Goal: Task Accomplishment & Management: Manage account settings

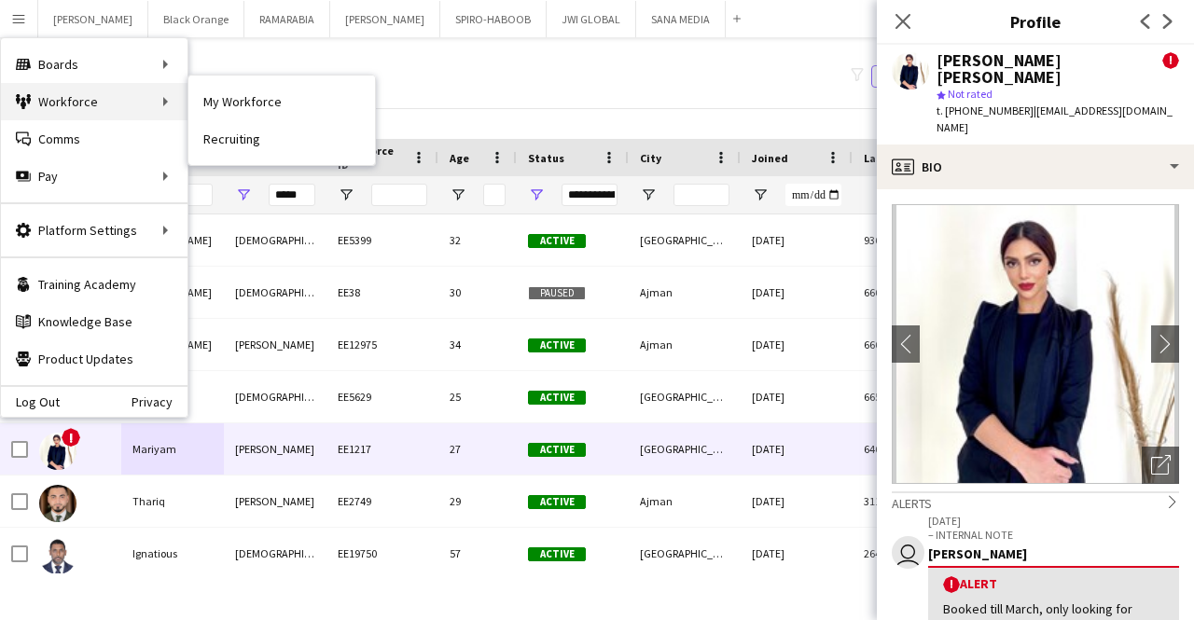
scroll to position [1223, 0]
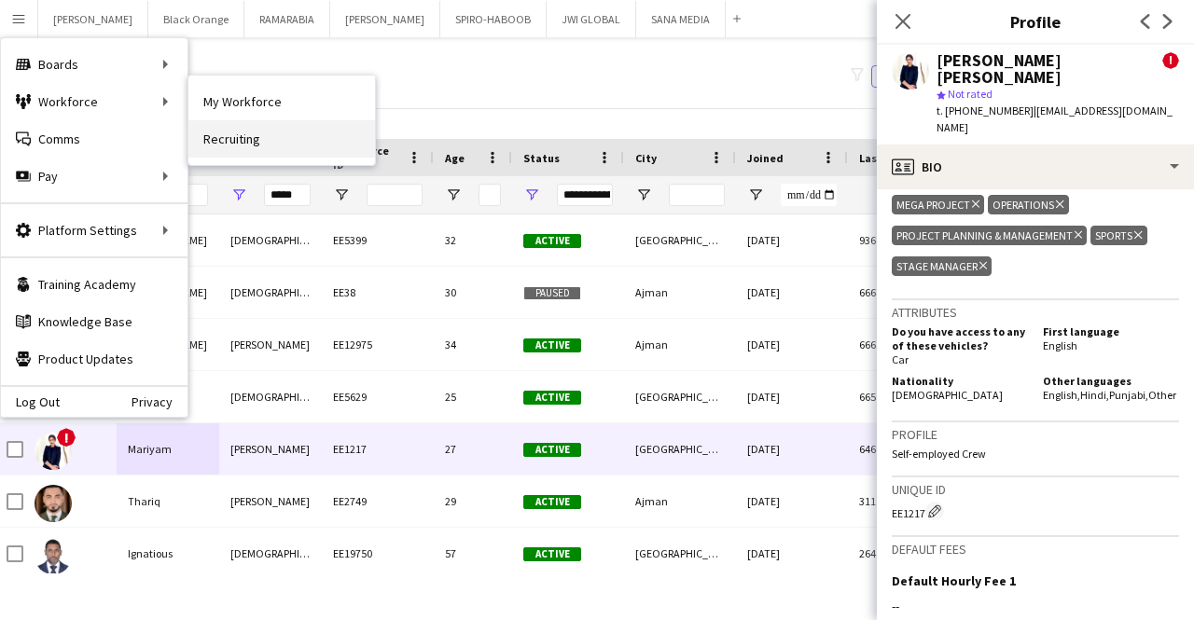
click at [251, 141] on link "Recruiting" at bounding box center [281, 138] width 186 height 37
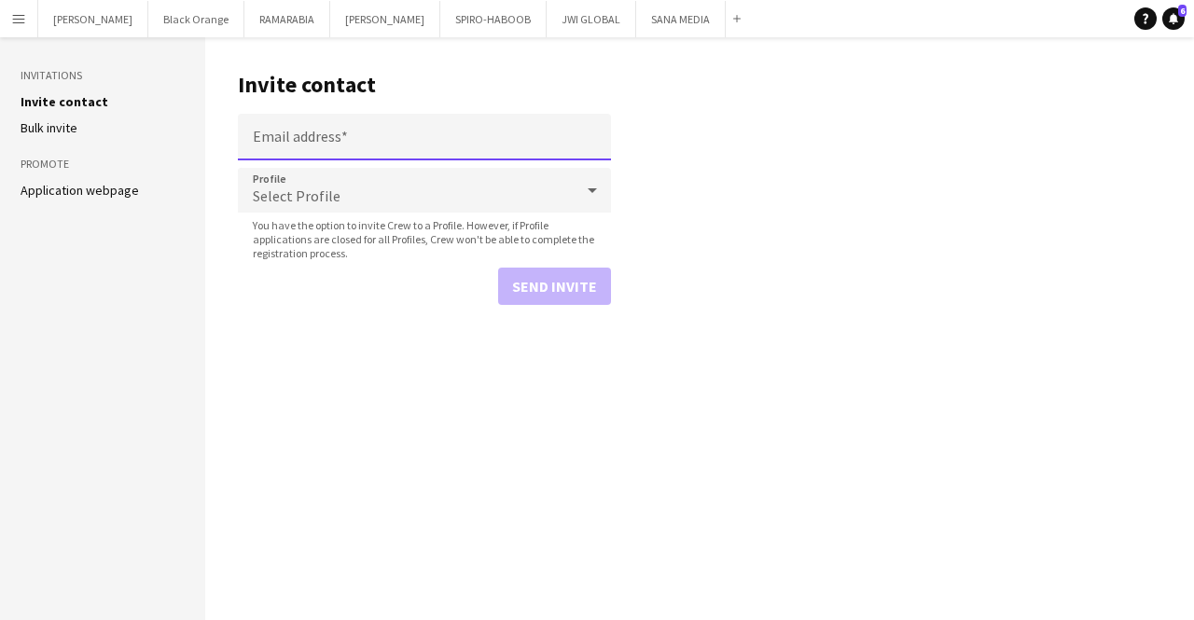
click at [342, 136] on input "Email address" at bounding box center [424, 137] width 373 height 47
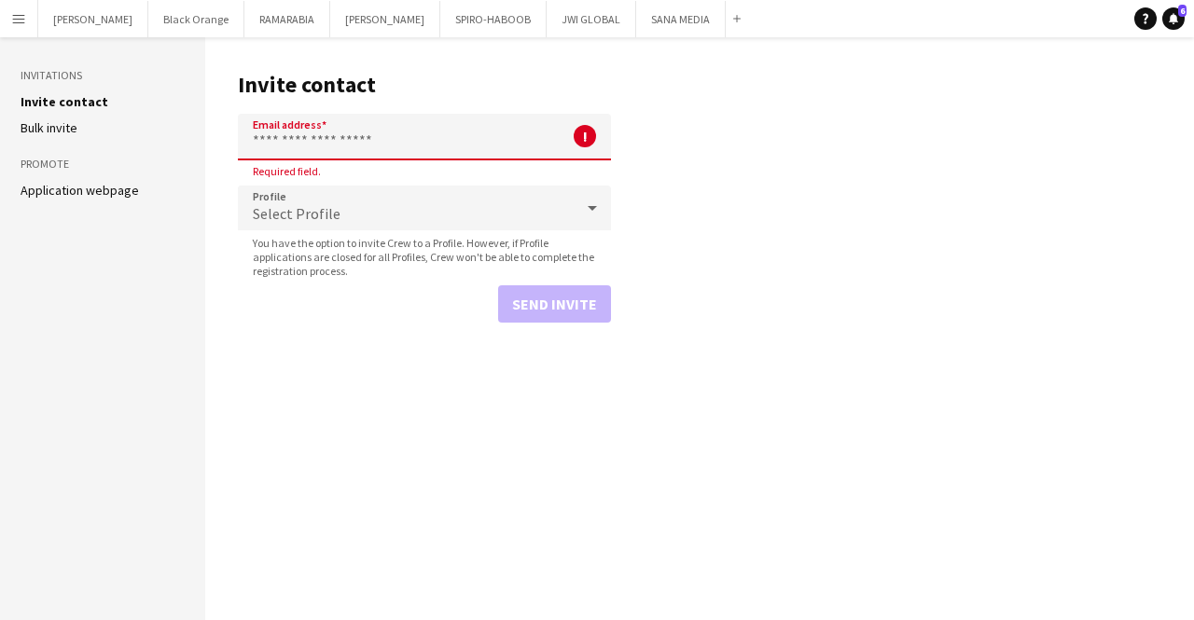
paste input "**********"
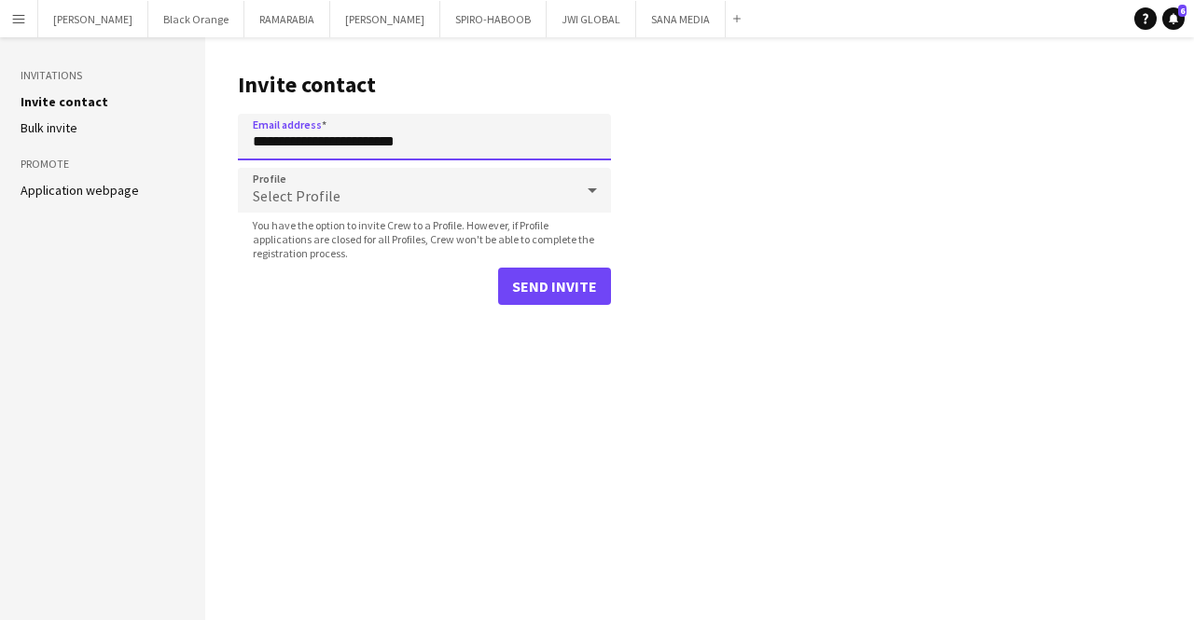
type input "**********"
click at [370, 193] on div "Select Profile" at bounding box center [406, 190] width 336 height 45
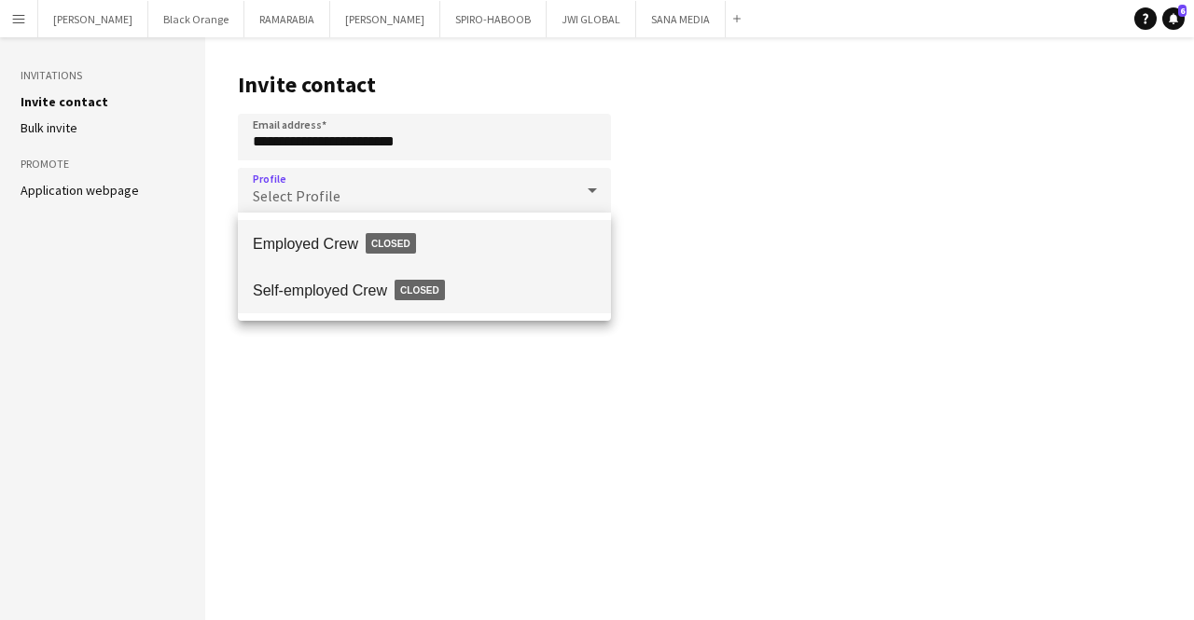
click at [368, 283] on span "Self-employed Crew Closed" at bounding box center [424, 290] width 343 height 43
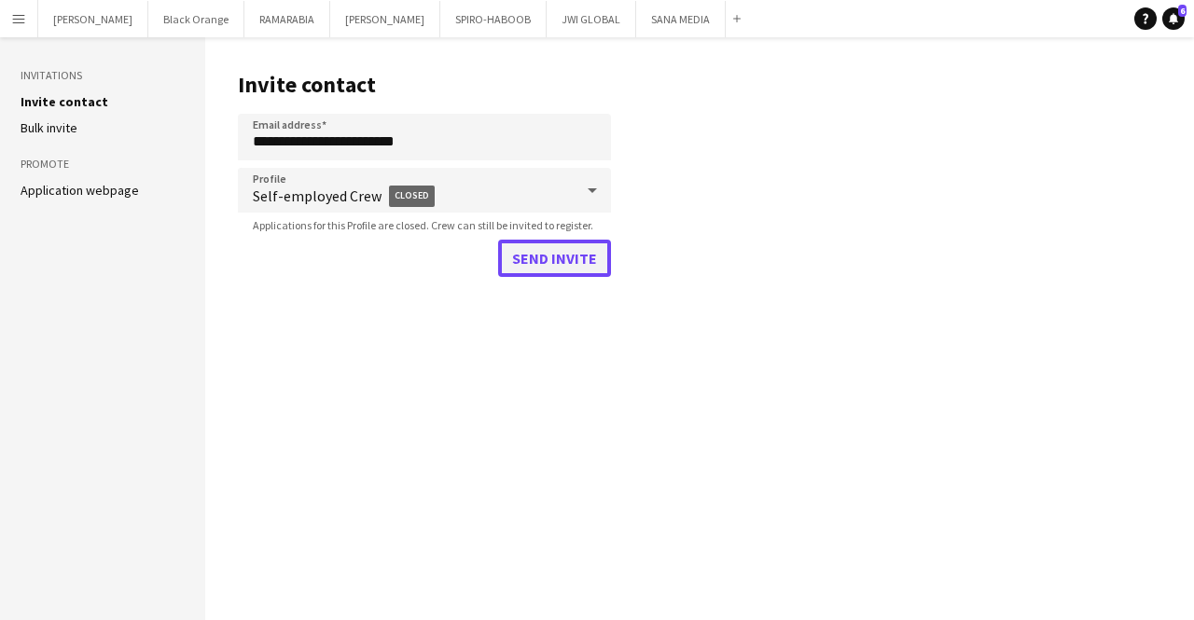
click at [543, 258] on button "Send invite" at bounding box center [554, 258] width 113 height 37
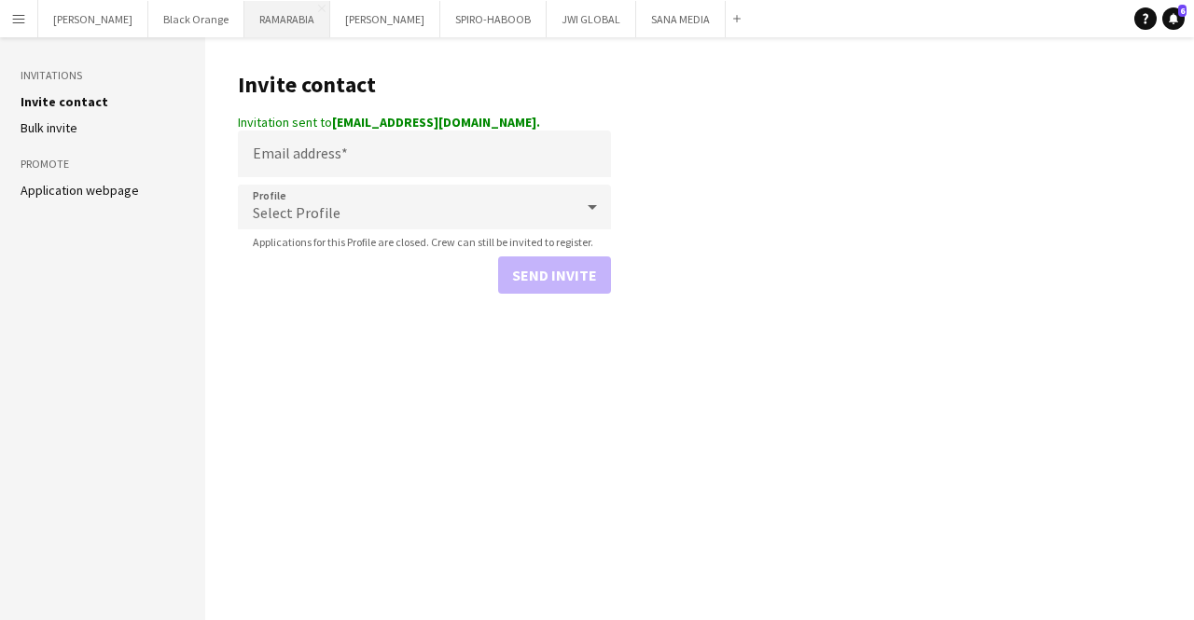
click at [272, 20] on button "RAMARABIA Close" at bounding box center [287, 19] width 86 height 36
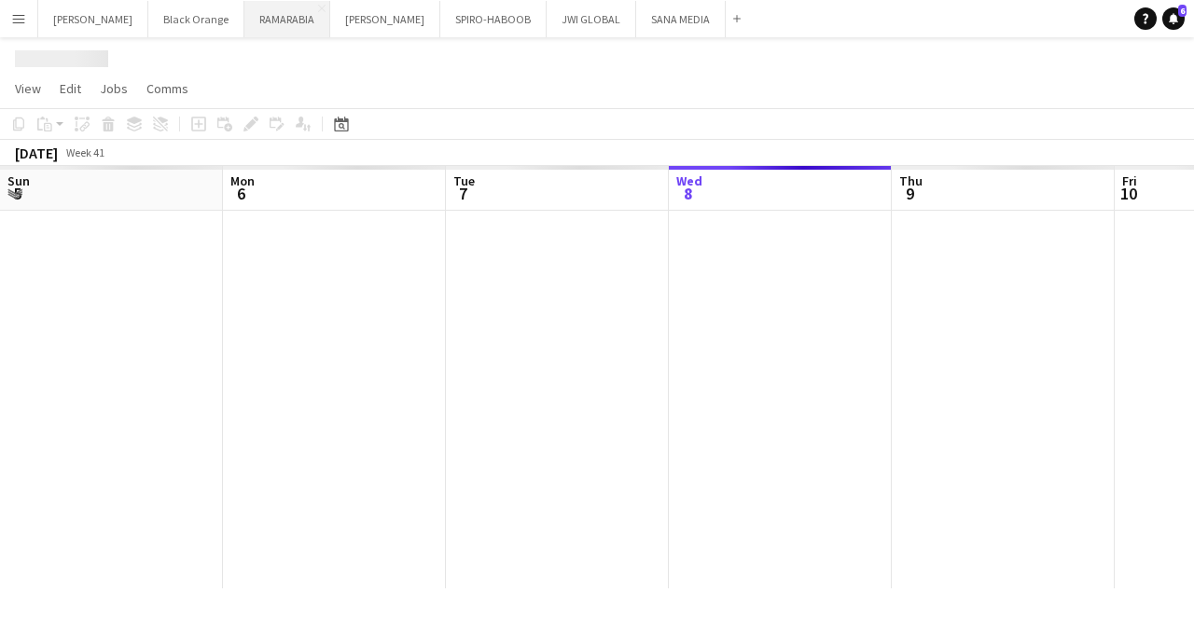
scroll to position [0, 446]
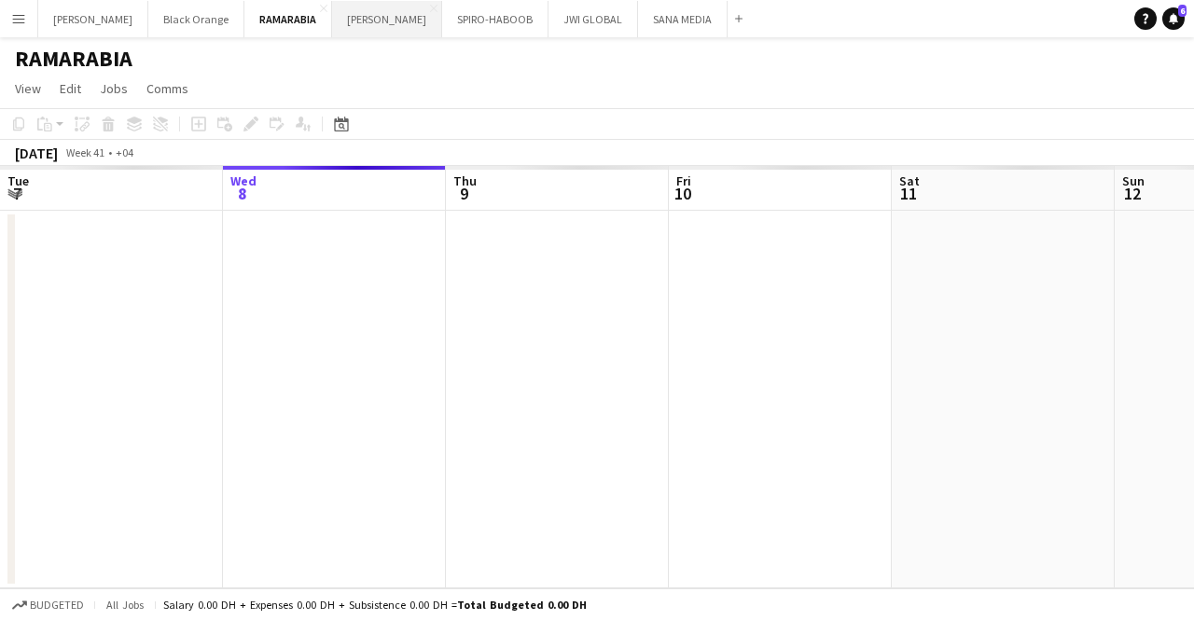
click at [336, 11] on button "[PERSON_NAME] Close" at bounding box center [387, 19] width 110 height 36
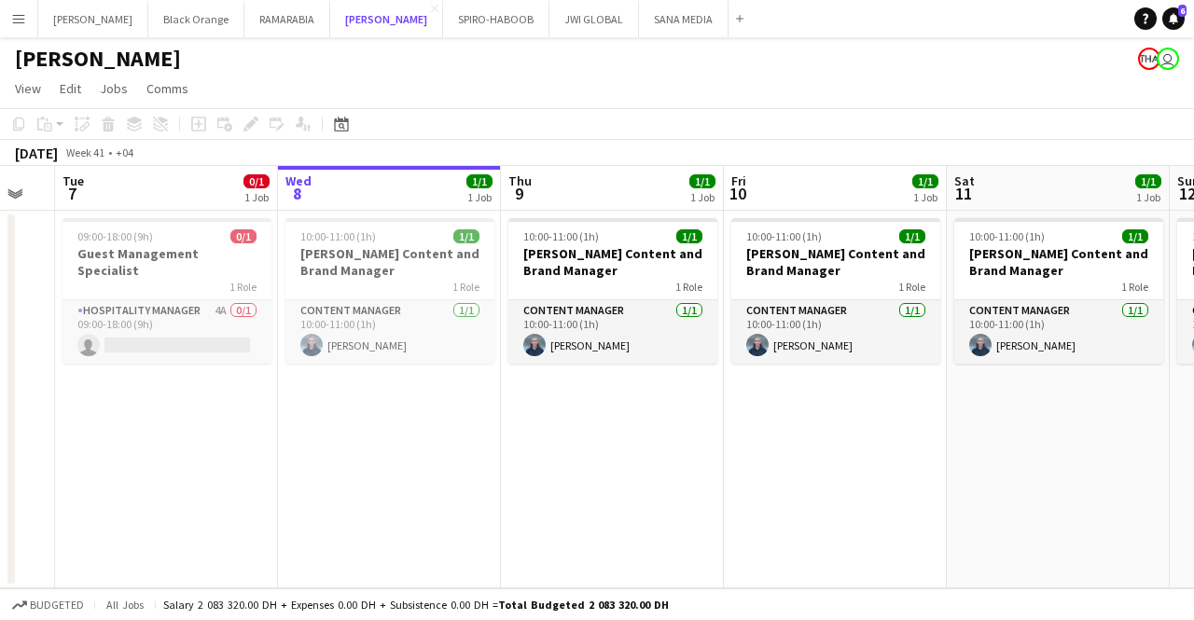
scroll to position [0, 390]
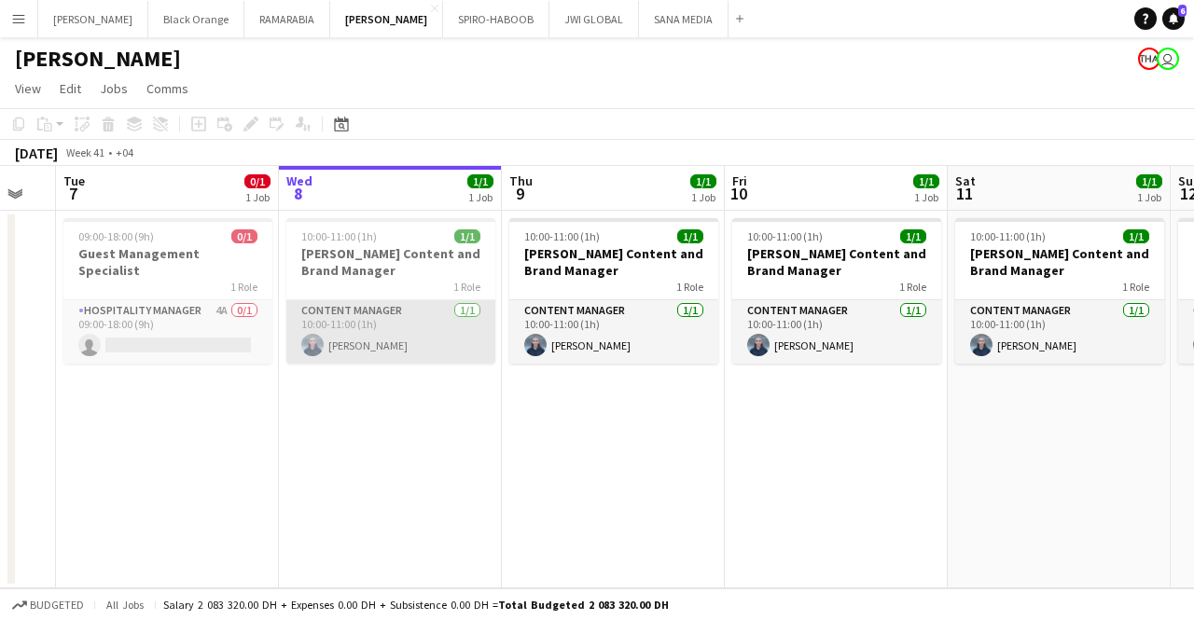
click at [364, 319] on app-card-role "Content Manager [DATE] 10:00-11:00 (1h) [PERSON_NAME]" at bounding box center [390, 331] width 209 height 63
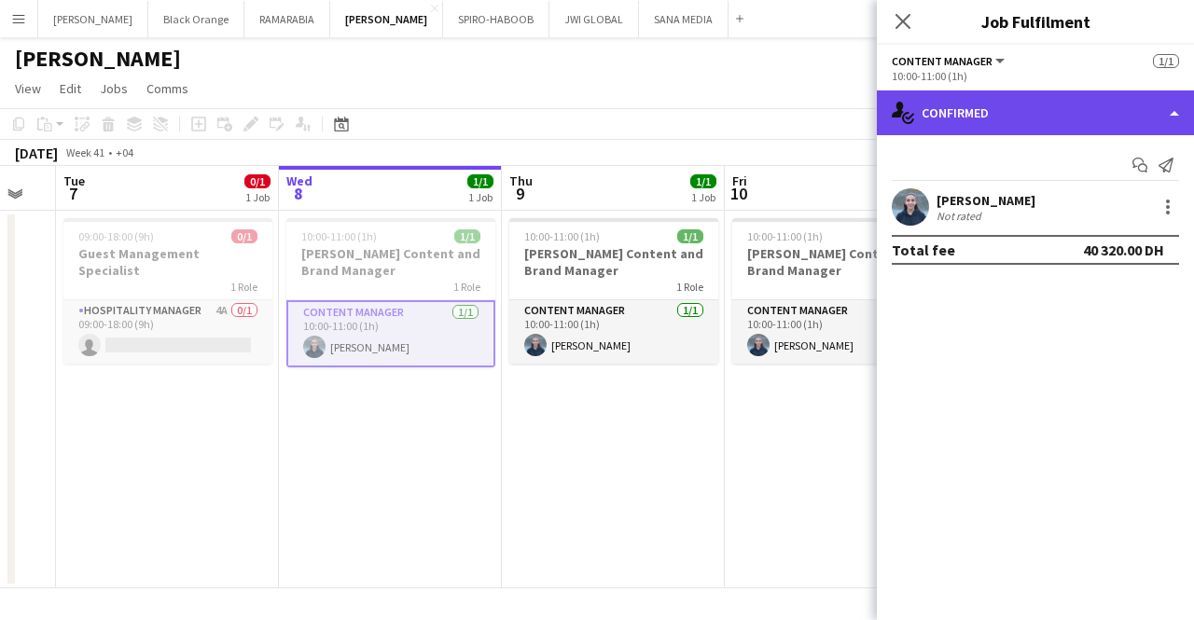
click at [960, 107] on div "single-neutral-actions-check-2 Confirmed" at bounding box center [1035, 112] width 317 height 45
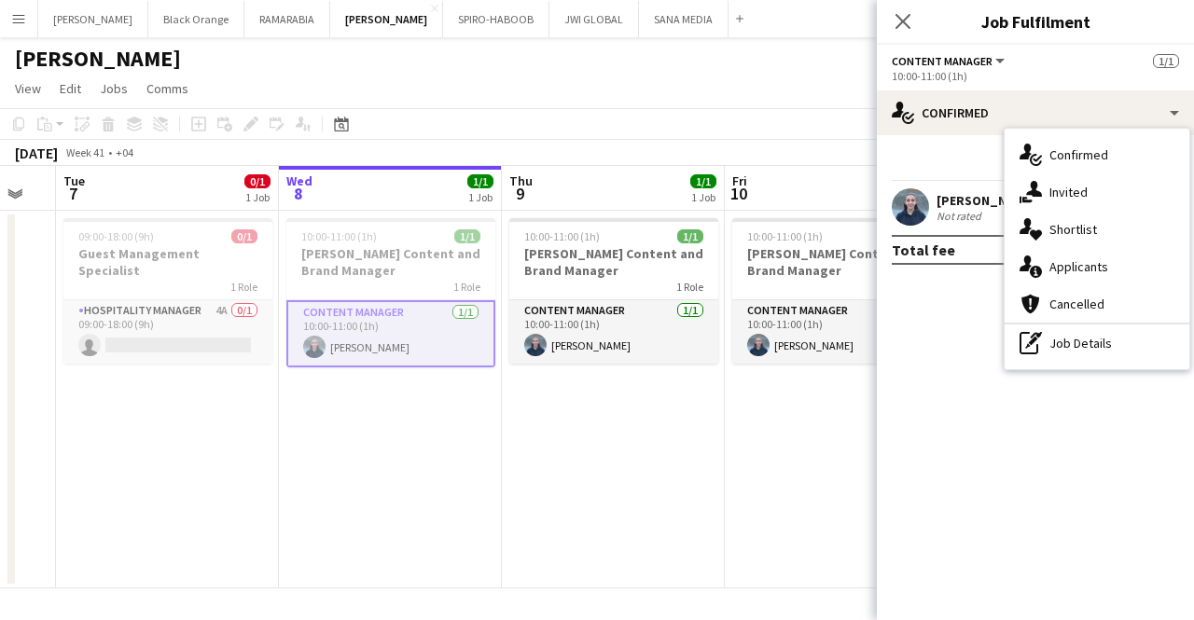
click at [705, 504] on app-date-cell "10:00-11:00 (1h) 1/1 [PERSON_NAME] Content and Brand Manager 1 Role Content Man…" at bounding box center [613, 400] width 223 height 378
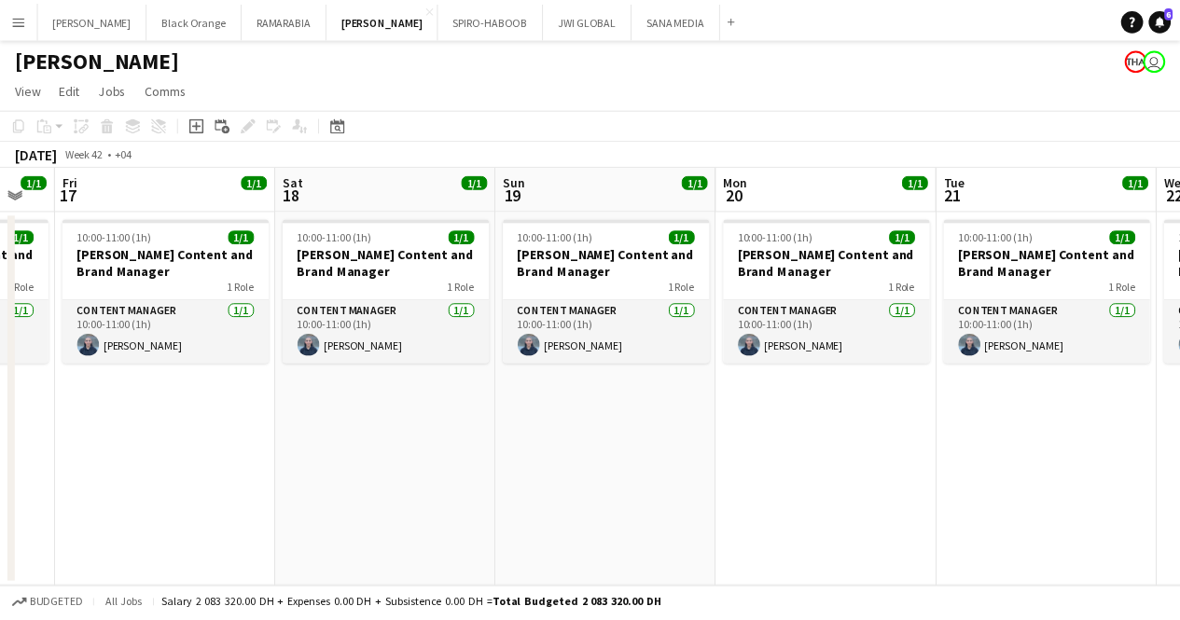
scroll to position [0, 836]
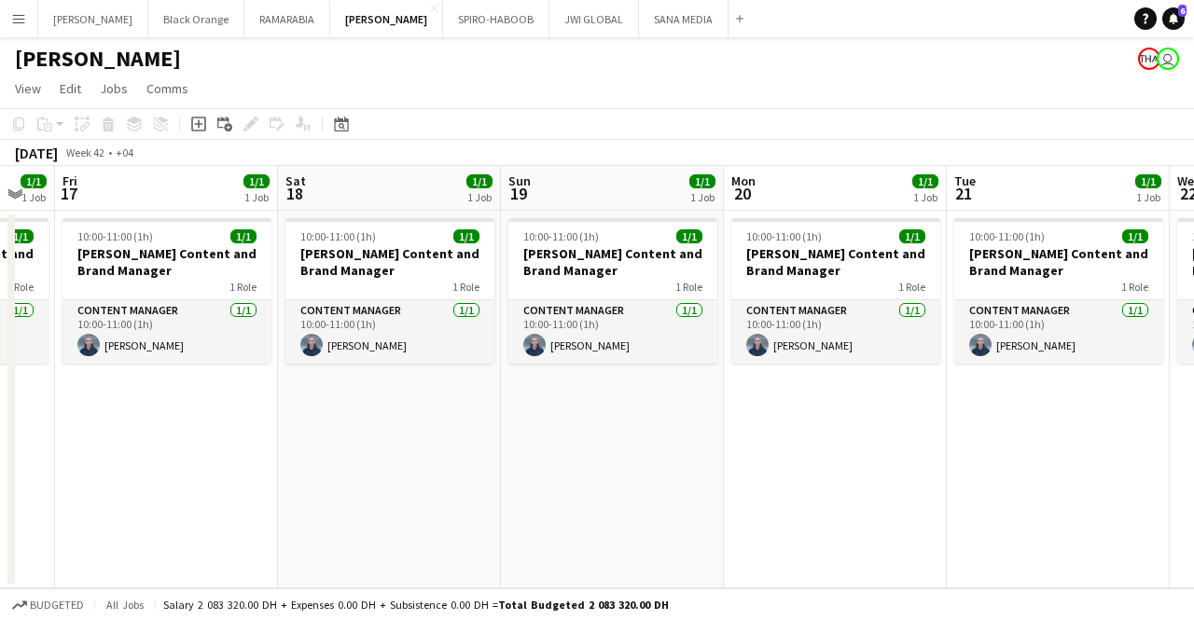
click at [9, 22] on button "Menu" at bounding box center [18, 18] width 37 height 37
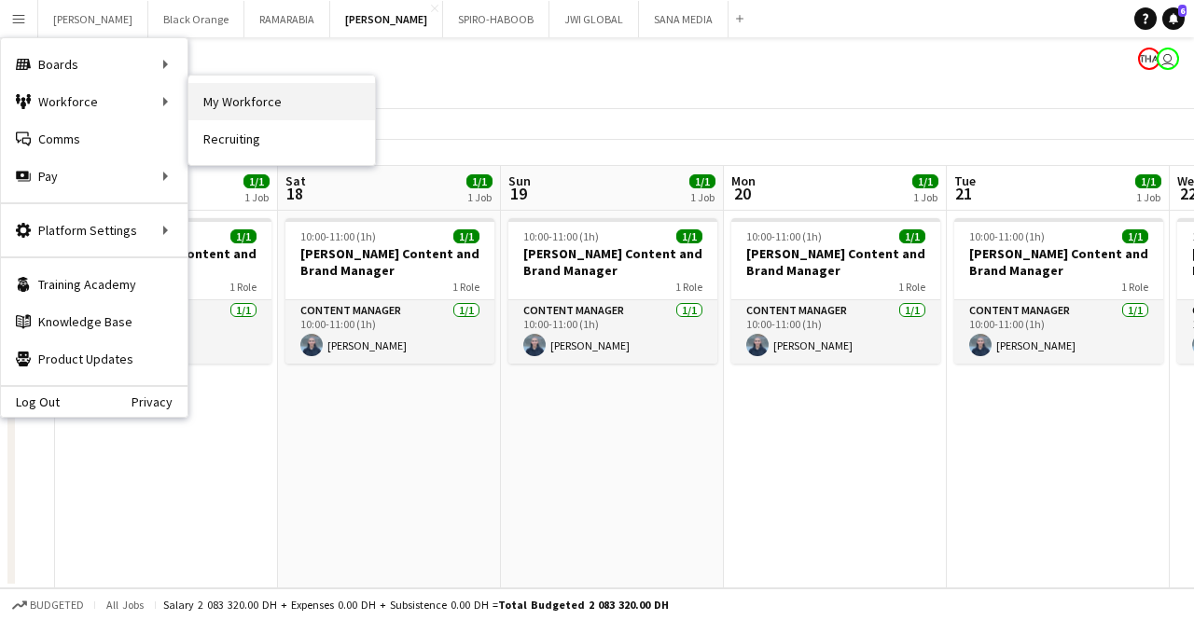
click at [233, 102] on link "My Workforce" at bounding box center [281, 101] width 186 height 37
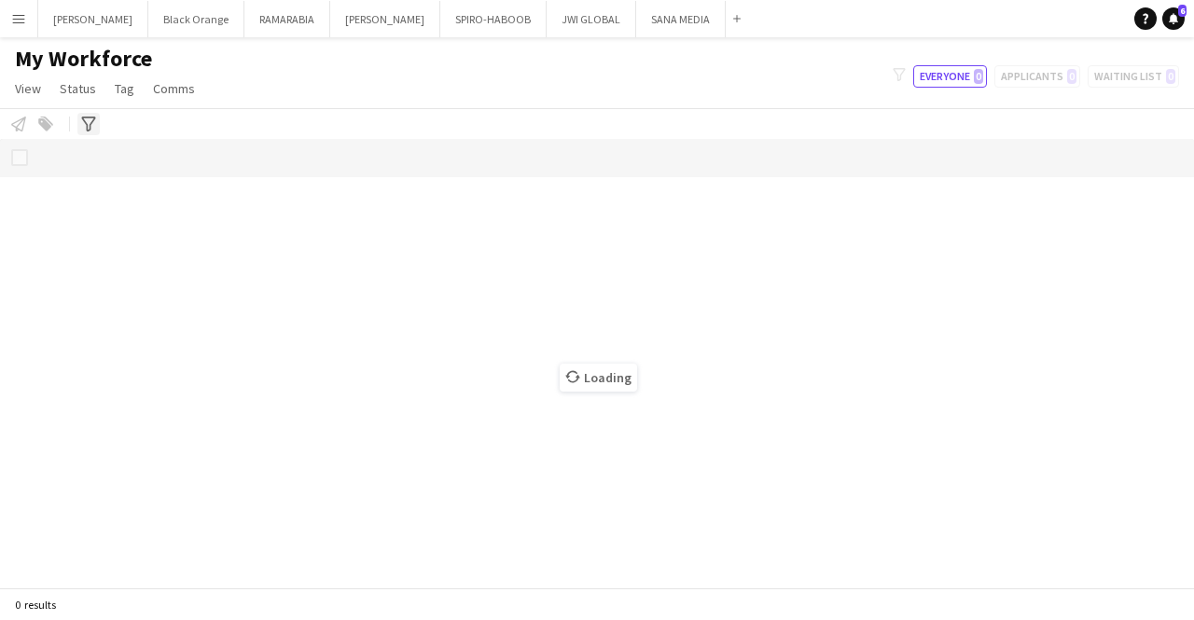
click at [89, 126] on icon "Advanced filters" at bounding box center [88, 124] width 15 height 15
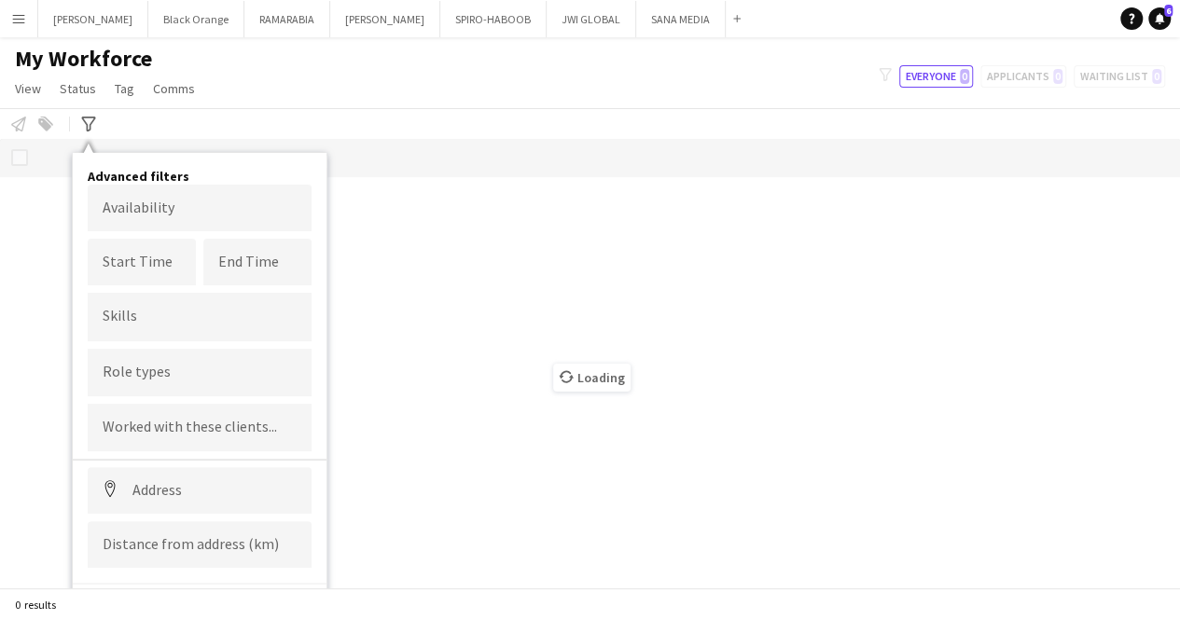
click at [163, 361] on div at bounding box center [200, 373] width 224 height 48
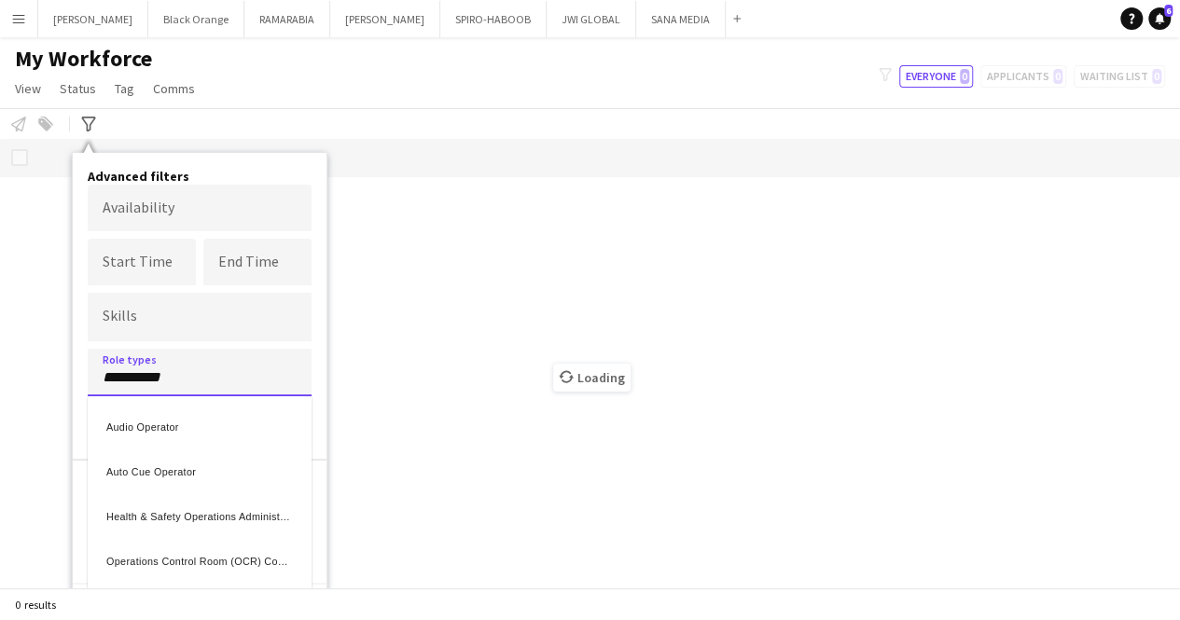
type input "**********"
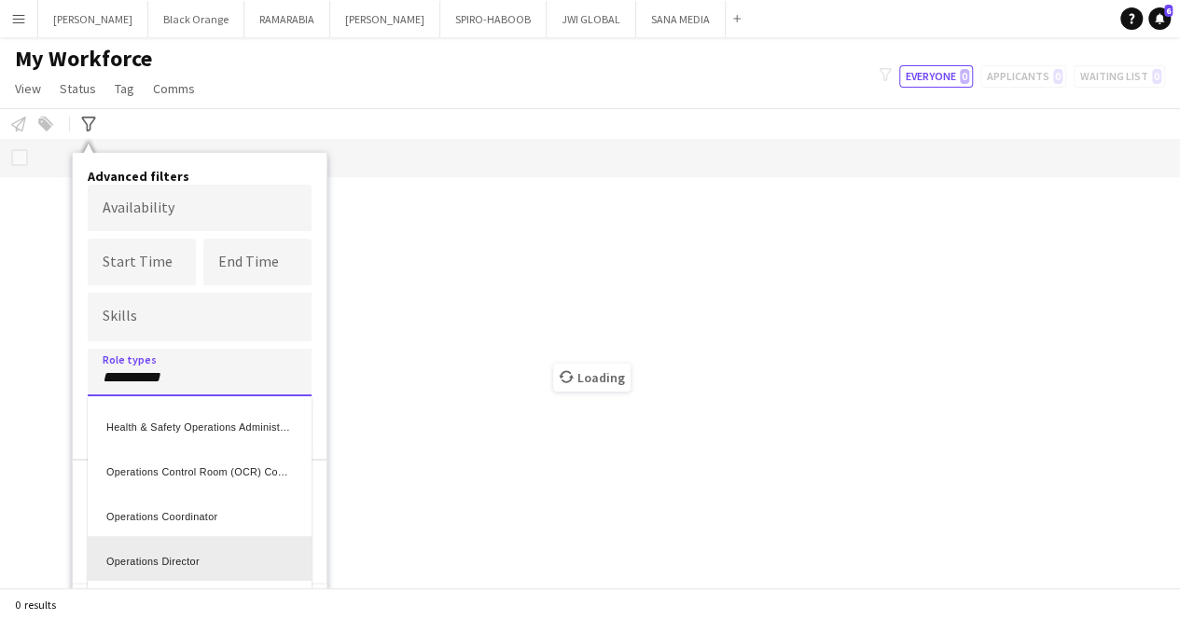
scroll to position [29, 0]
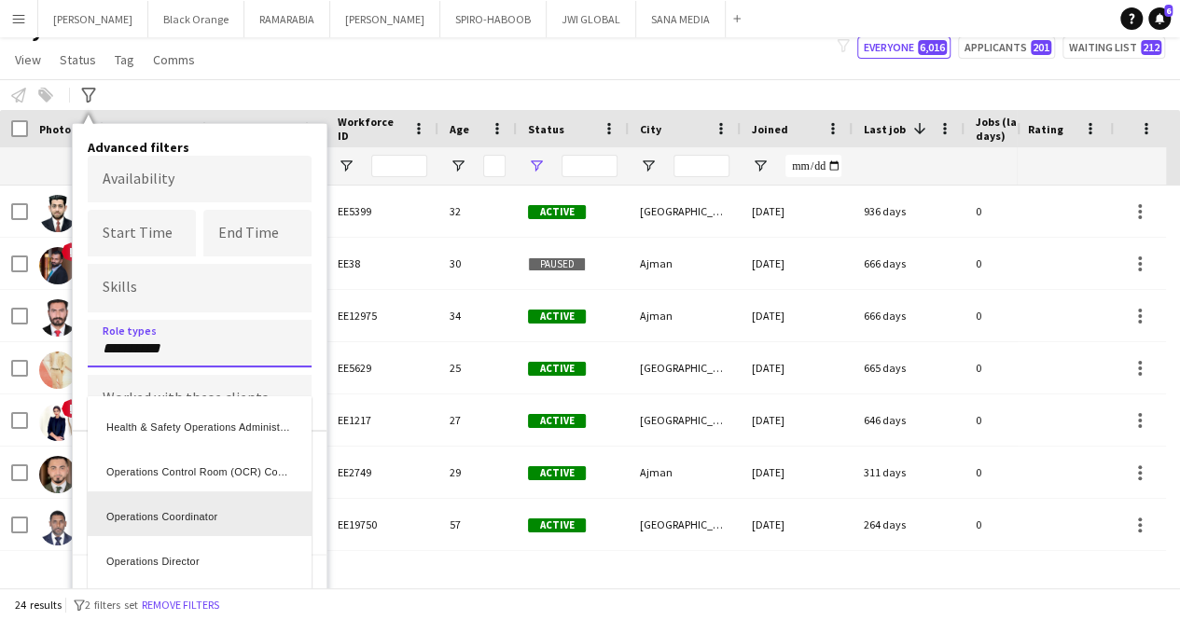
type input "*****"
type input "**********"
click at [192, 510] on div "Operations Coordinator" at bounding box center [200, 513] width 224 height 45
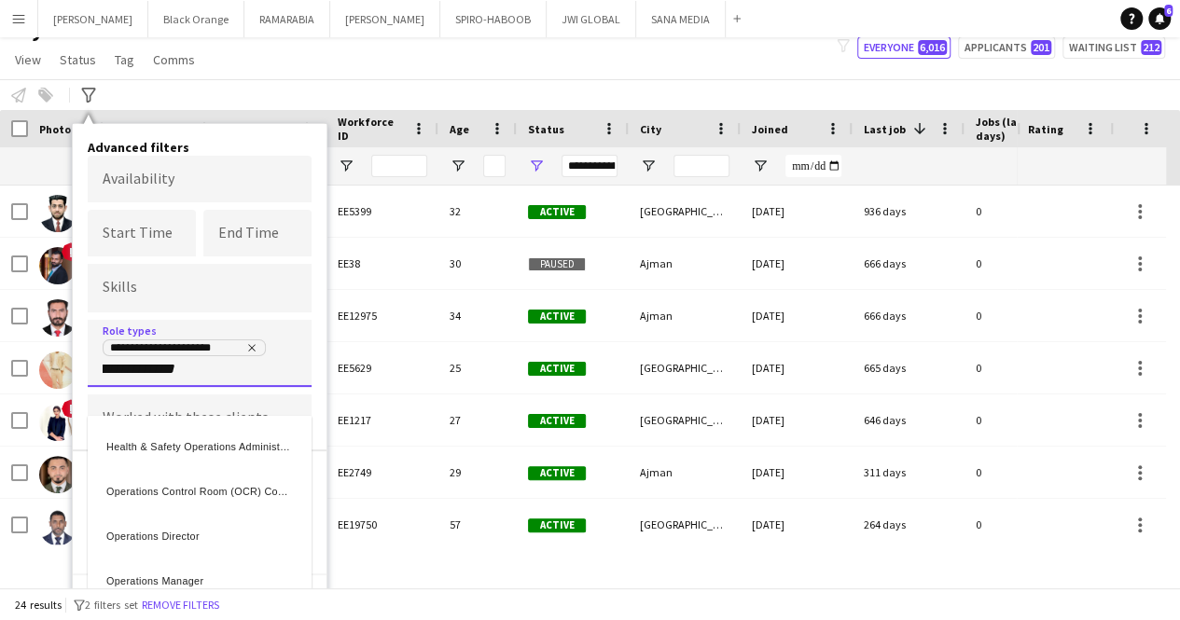
scroll to position [0, 26]
type input "**********"
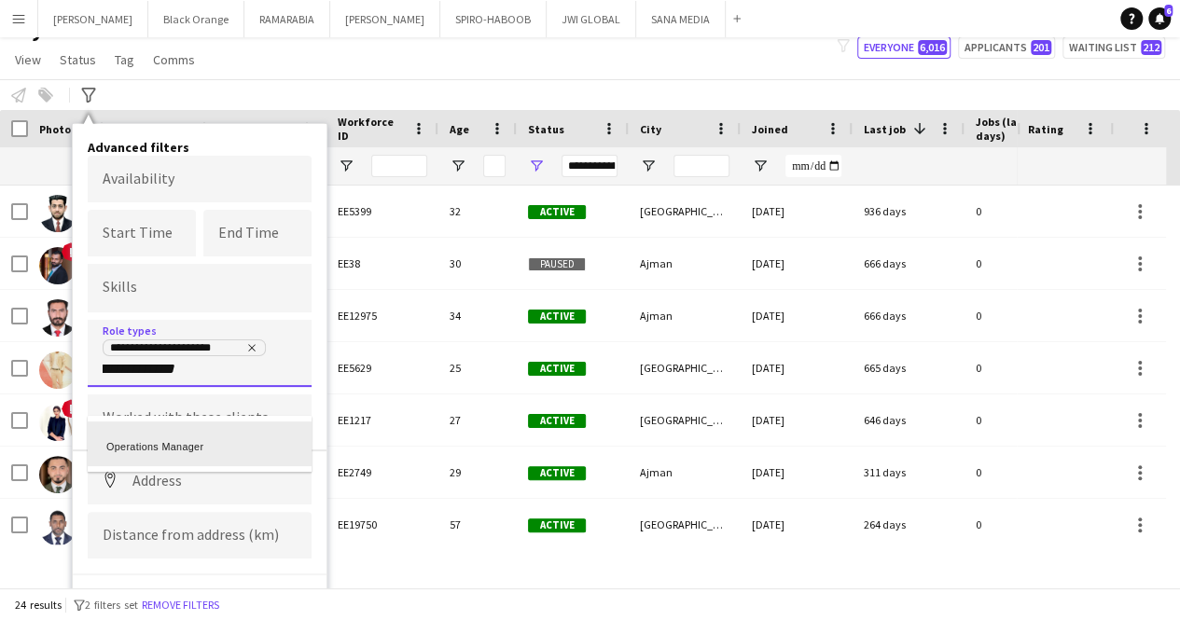
scroll to position [0, 0]
click at [201, 449] on div "Operations Manager" at bounding box center [200, 443] width 224 height 45
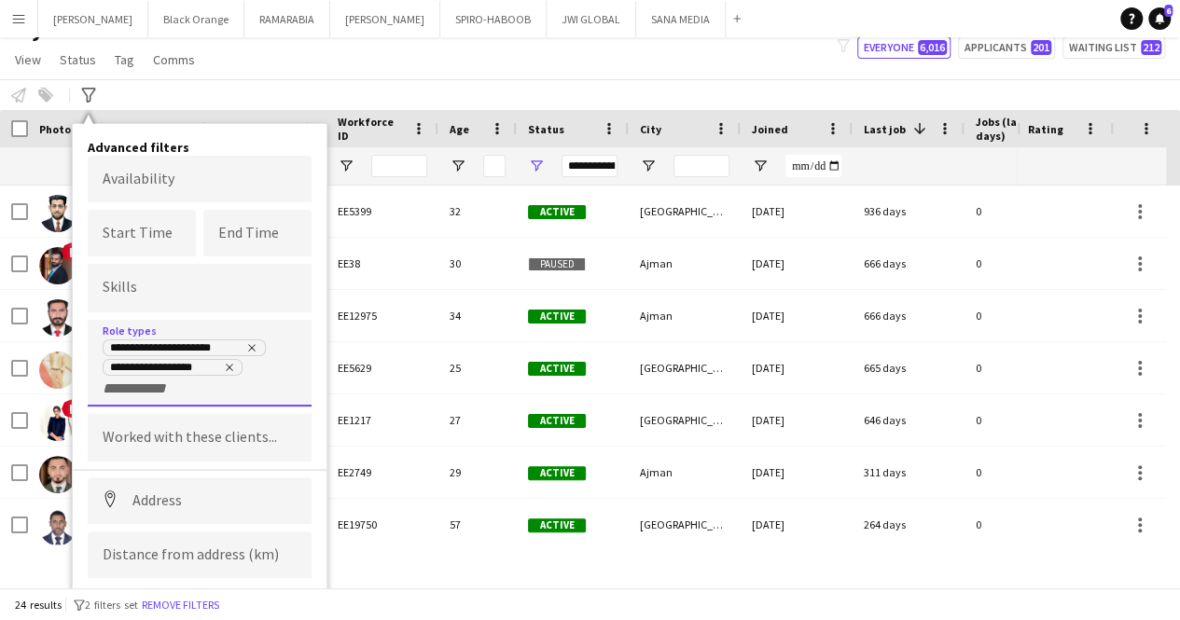
scroll to position [69, 0]
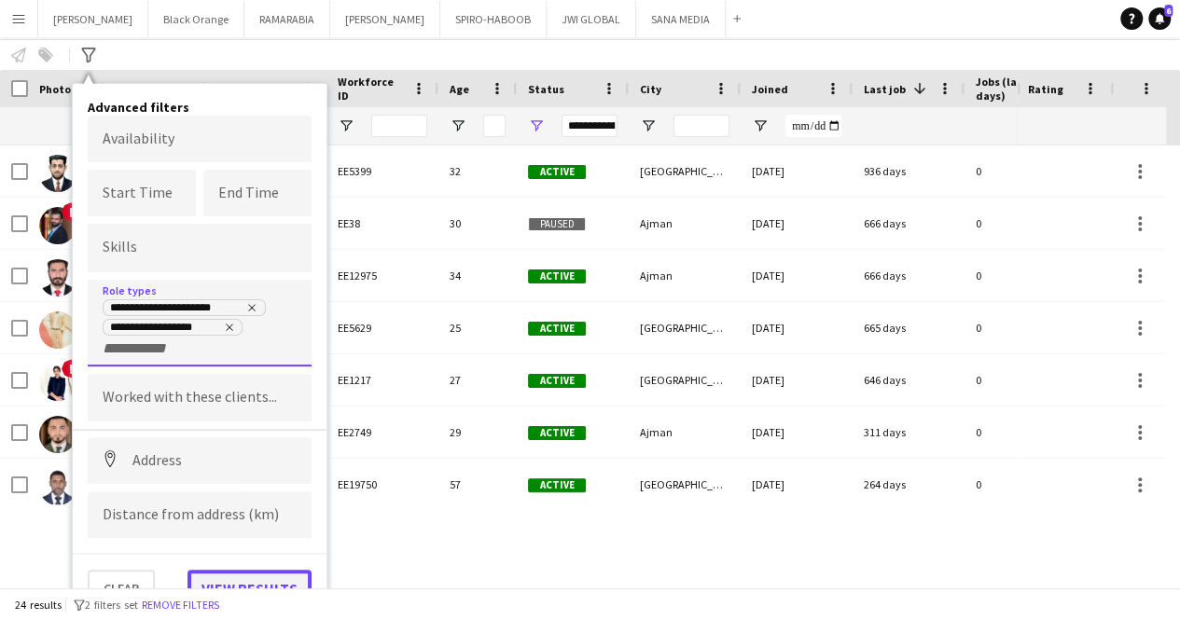
click at [246, 573] on button "View results" at bounding box center [249, 588] width 124 height 37
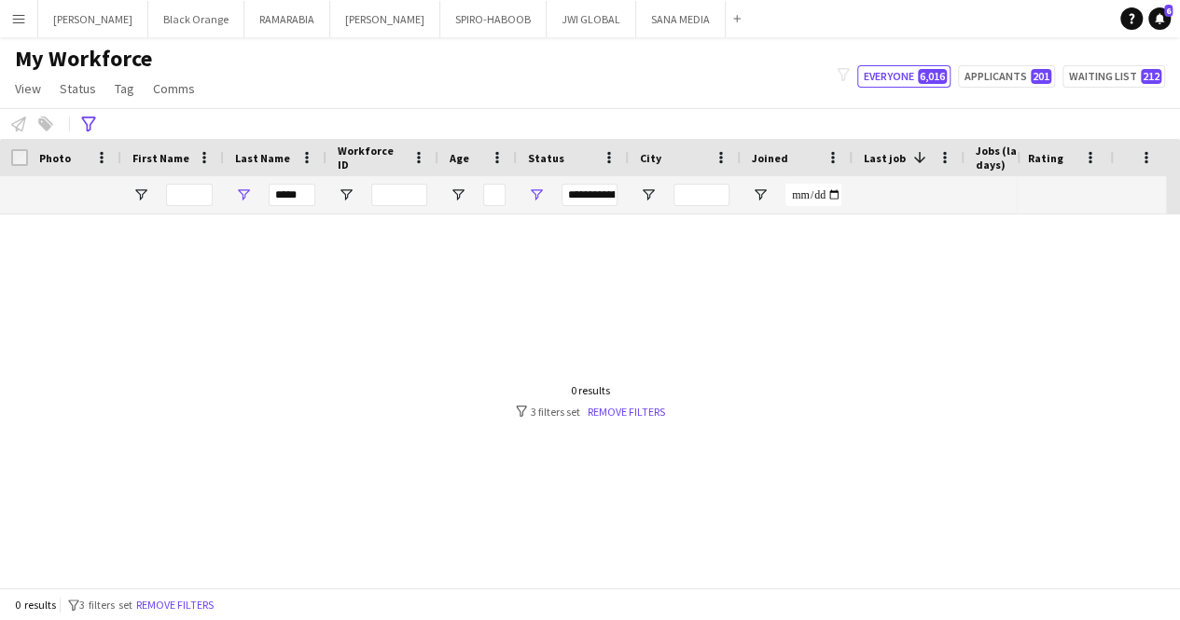
scroll to position [0, 0]
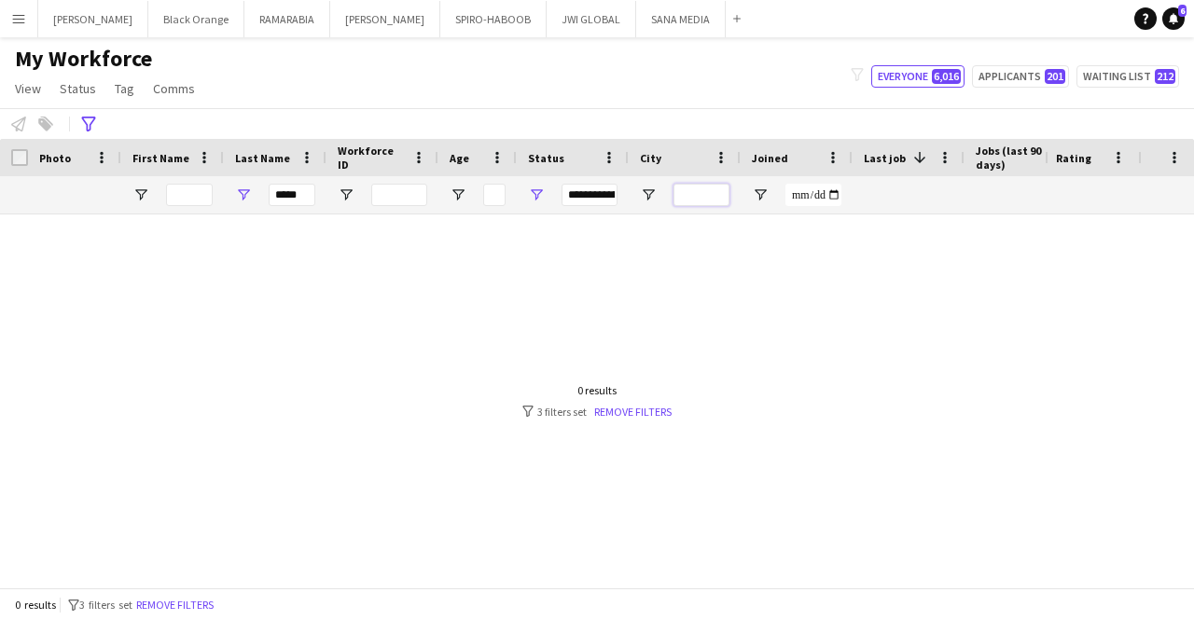
click at [692, 201] on input "City Filter Input" at bounding box center [701, 195] width 56 height 22
type input "******"
click at [287, 203] on input "*****" at bounding box center [292, 195] width 47 height 22
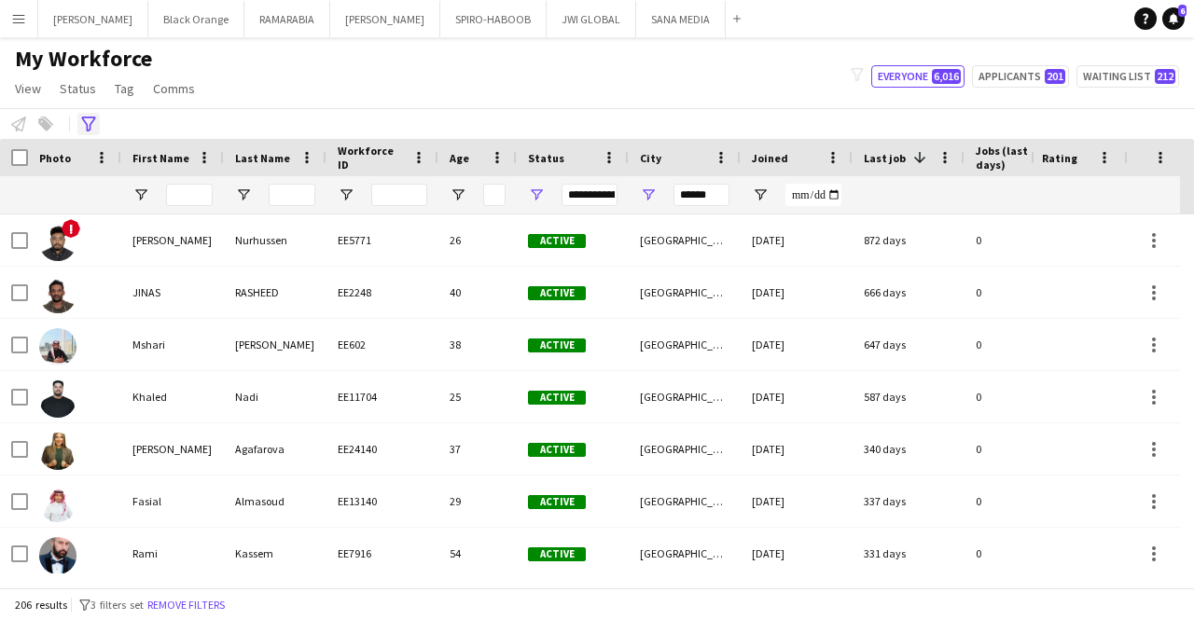
click at [91, 122] on icon at bounding box center [88, 124] width 14 height 15
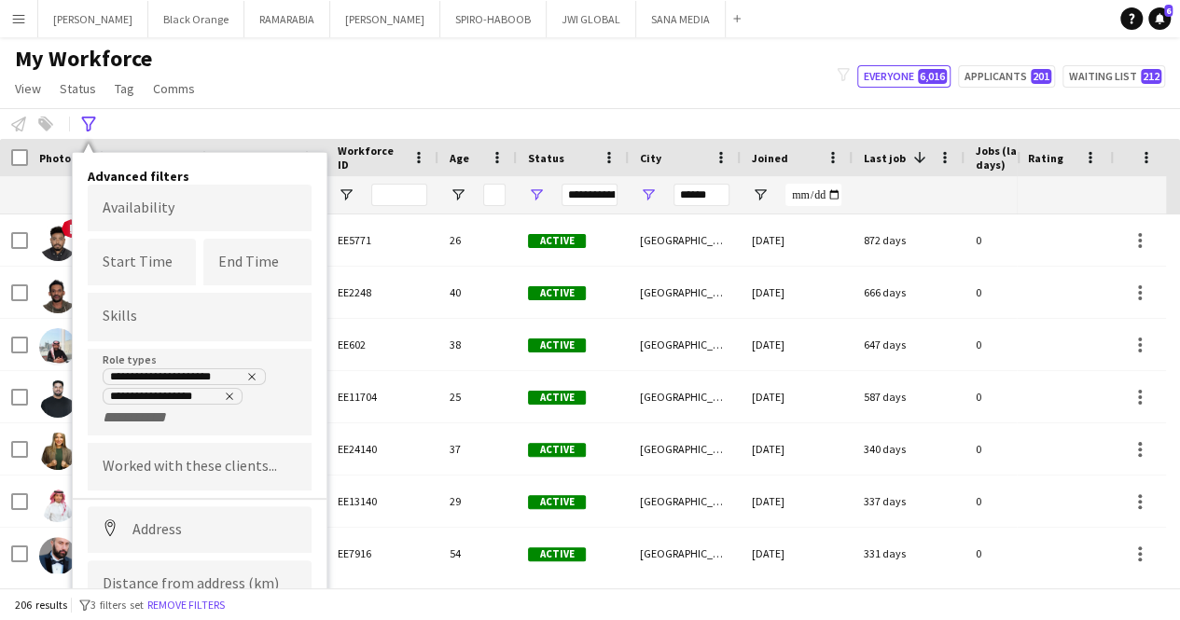
scroll to position [69, 0]
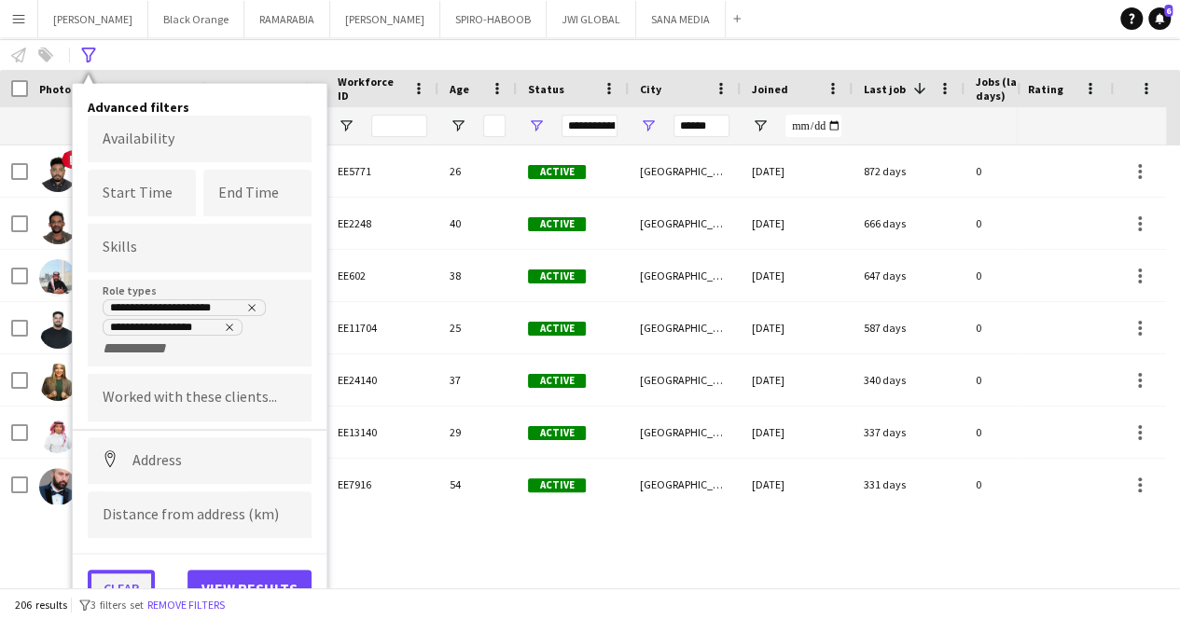
click at [134, 573] on button "Clear" at bounding box center [121, 588] width 67 height 37
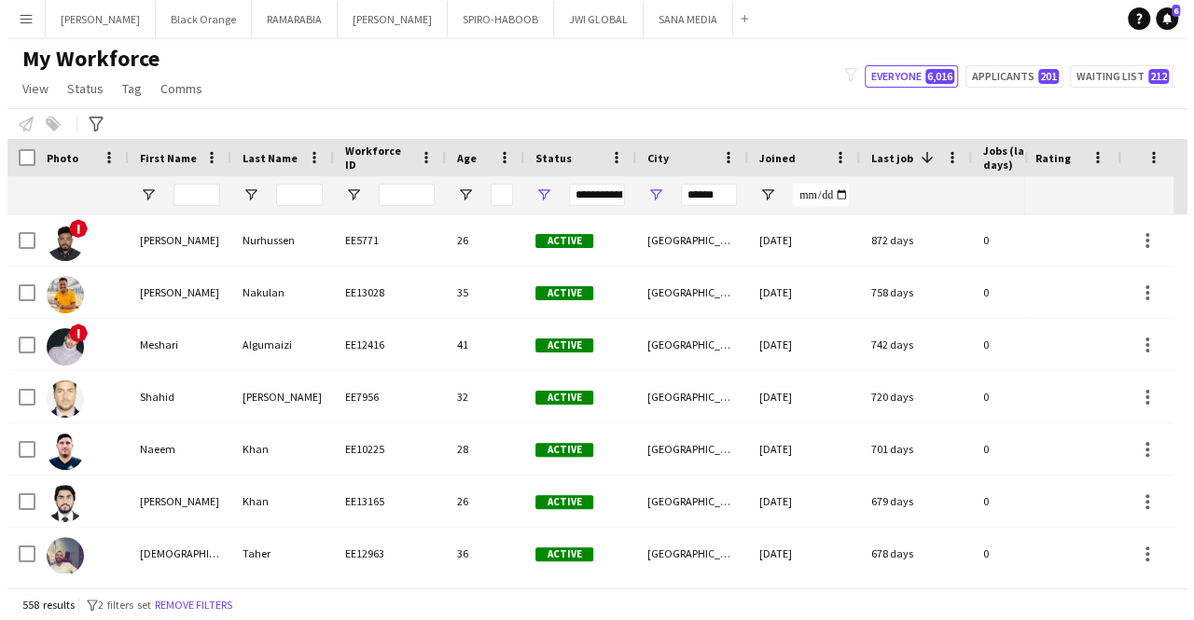
scroll to position [0, 0]
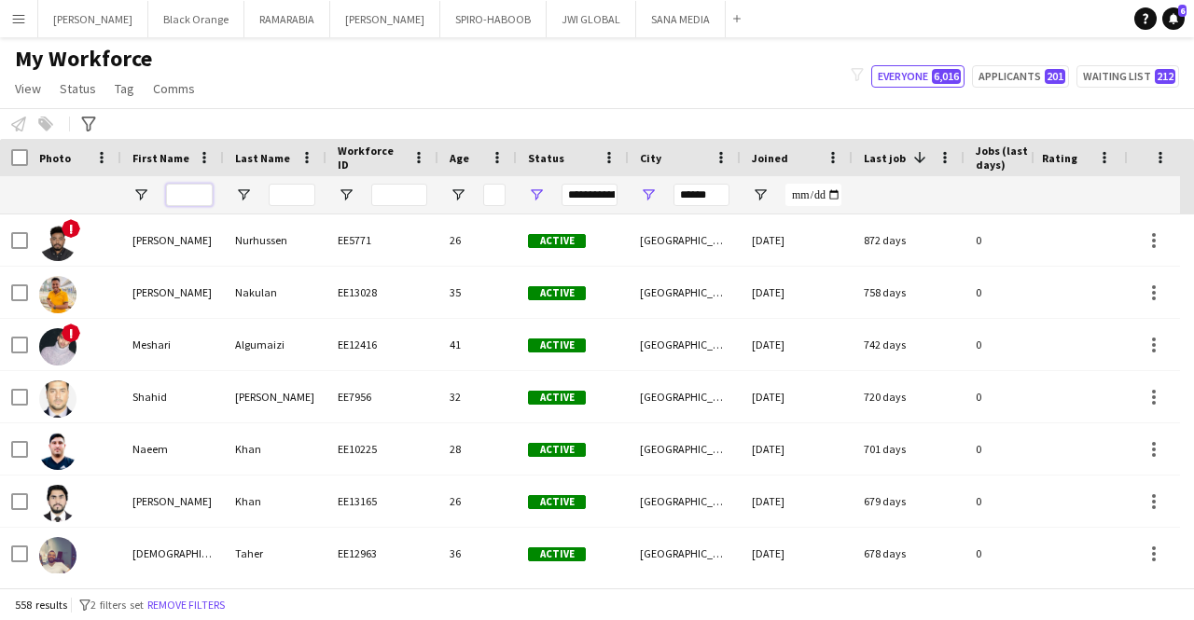
click at [196, 191] on input "First Name Filter Input" at bounding box center [189, 195] width 47 height 22
type input "*******"
click at [272, 198] on input "Last Name Filter Input" at bounding box center [292, 195] width 47 height 22
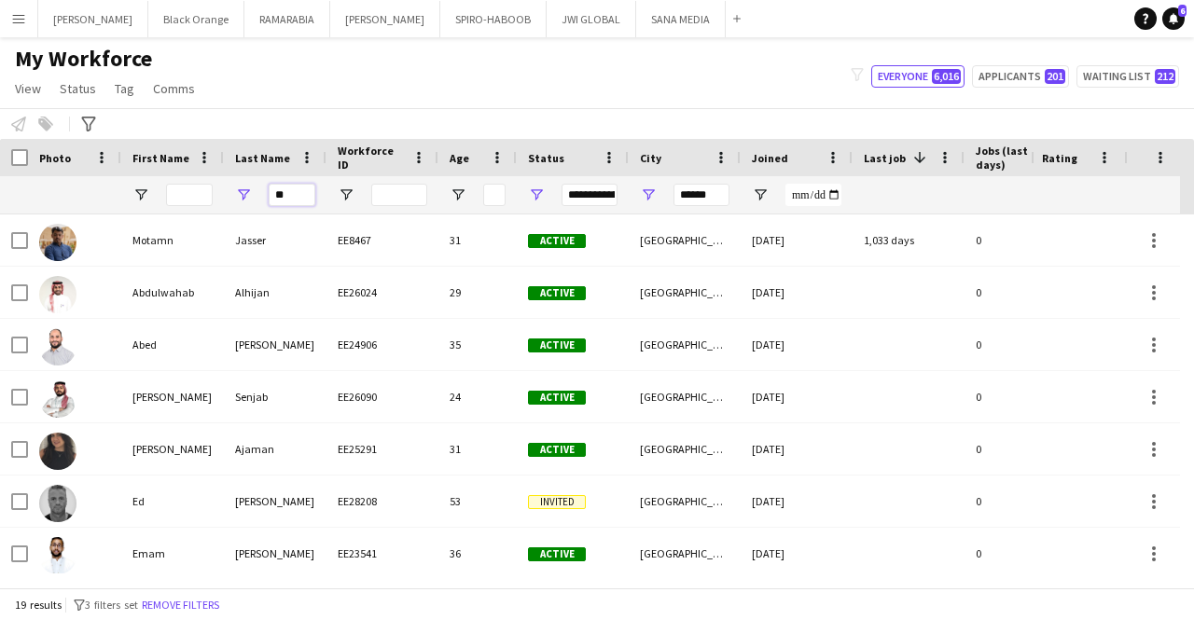
type input "**"
click at [715, 199] on input "******" at bounding box center [701, 195] width 56 height 22
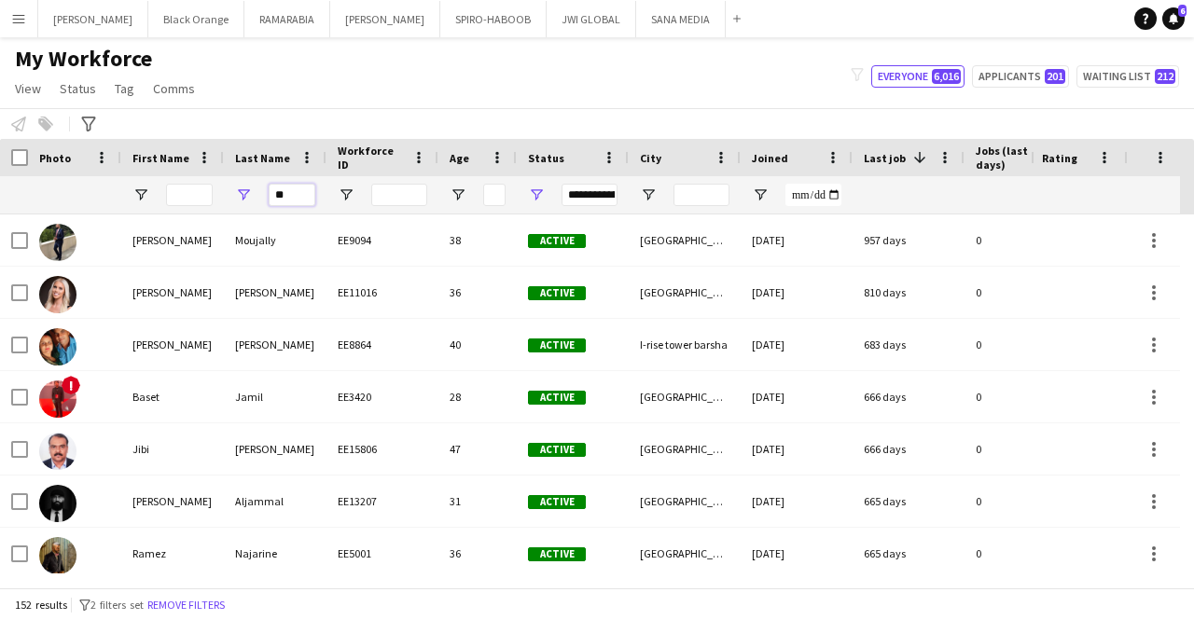
click at [294, 197] on input "**" at bounding box center [292, 195] width 47 height 22
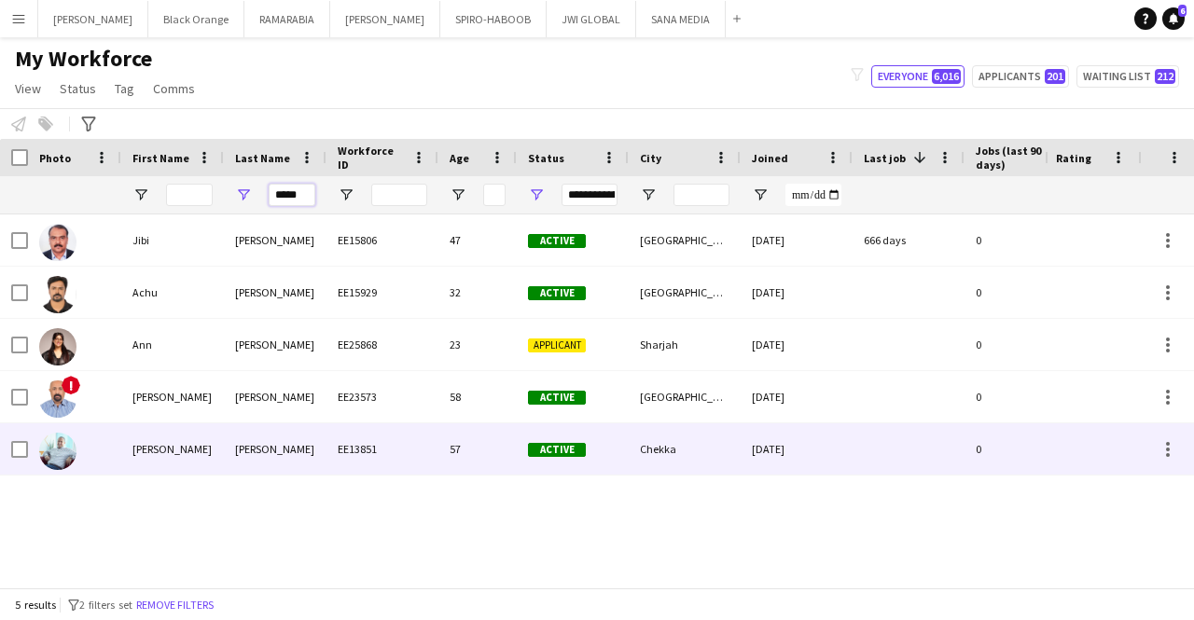
type input "*****"
click at [269, 444] on div "[PERSON_NAME]" at bounding box center [275, 448] width 103 height 51
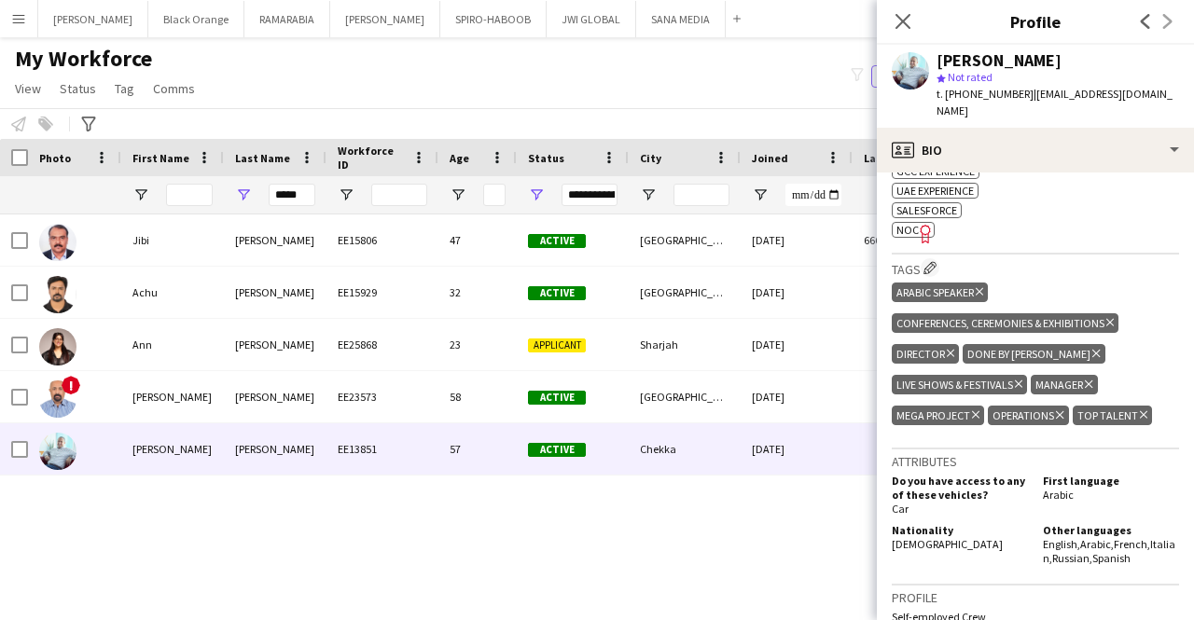
scroll to position [760, 0]
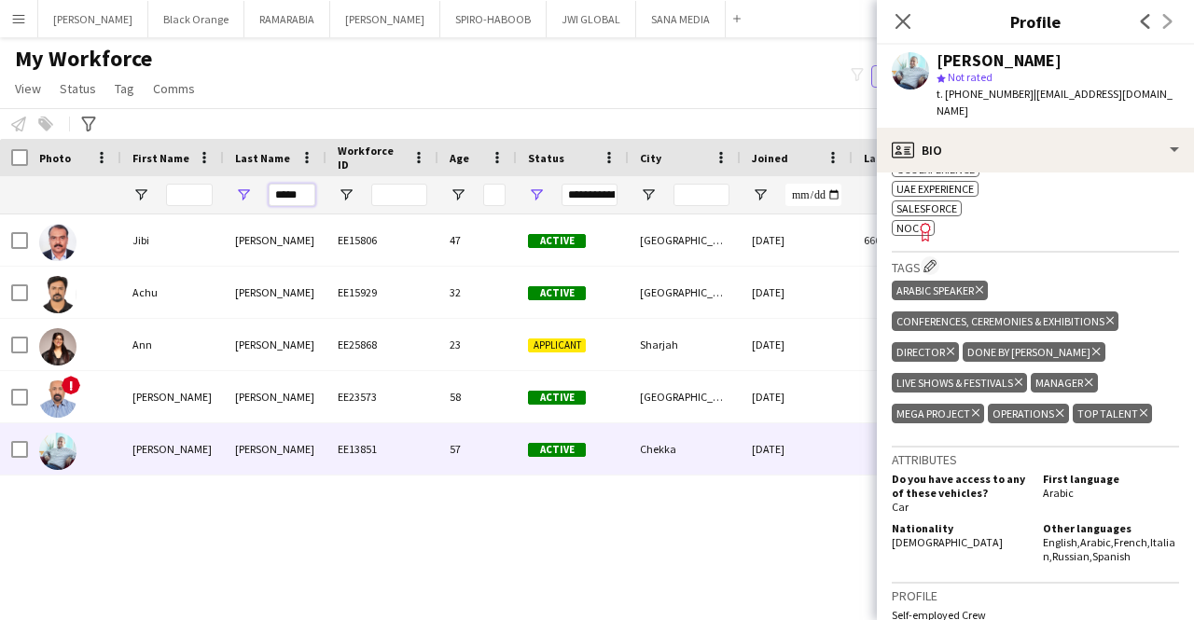
click at [290, 195] on input "*****" at bounding box center [292, 195] width 47 height 22
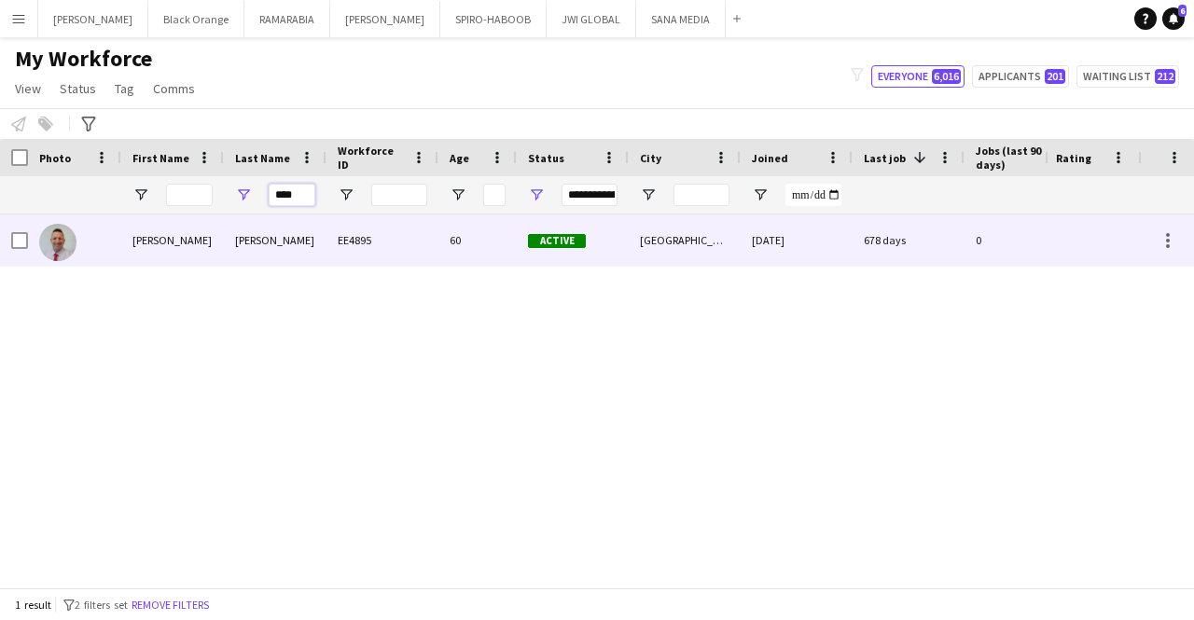
type input "****"
click at [215, 239] on div "[PERSON_NAME]" at bounding box center [172, 239] width 103 height 51
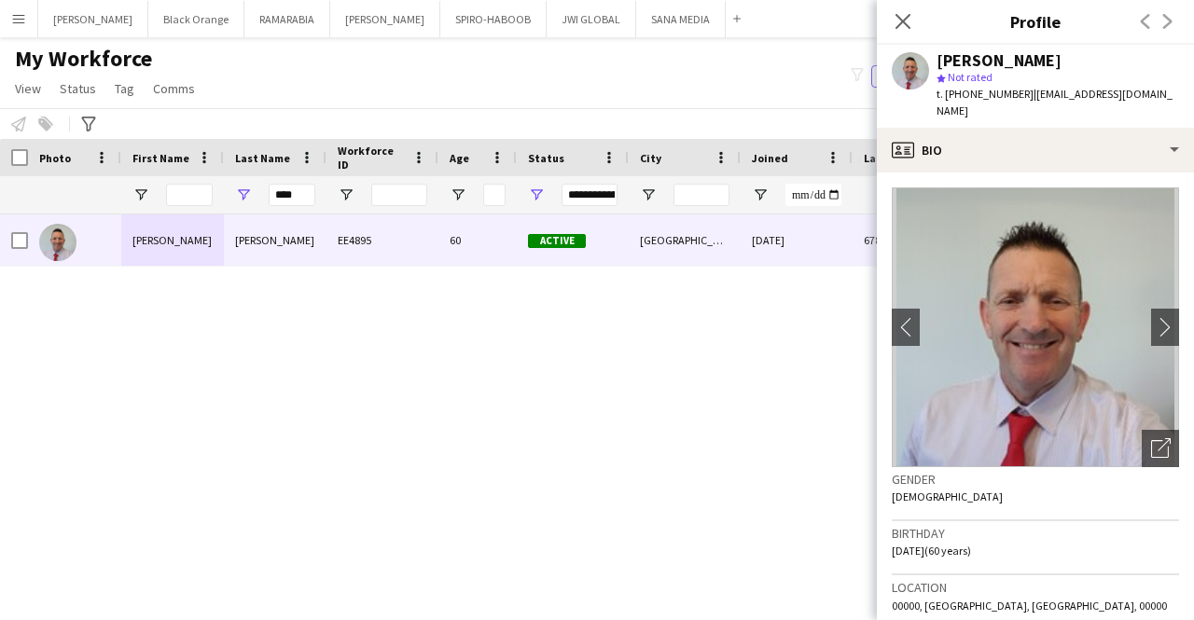
drag, startPoint x: 945, startPoint y: 96, endPoint x: 1016, endPoint y: 100, distance: 71.9
click at [1016, 100] on span "t. [PHONE_NUMBER]" at bounding box center [984, 94] width 97 height 14
copy span "[PHONE_NUMBER]"
click at [341, 27] on button "[PERSON_NAME] Close" at bounding box center [385, 19] width 110 height 36
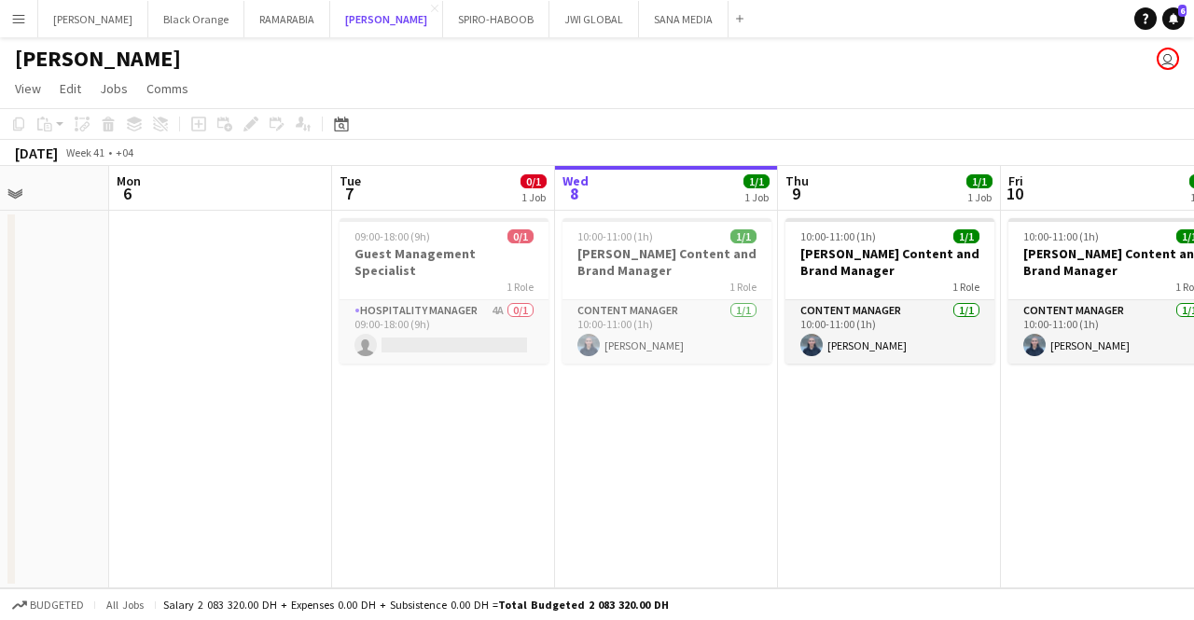
scroll to position [0, 559]
drag, startPoint x: 430, startPoint y: 303, endPoint x: 332, endPoint y: 278, distance: 101.1
click at [332, 278] on app-date-cell "09:00-18:00 (9h) 0/1 Guest Management Specialist 1 Role Hospitality Manager 4A …" at bounding box center [443, 400] width 223 height 378
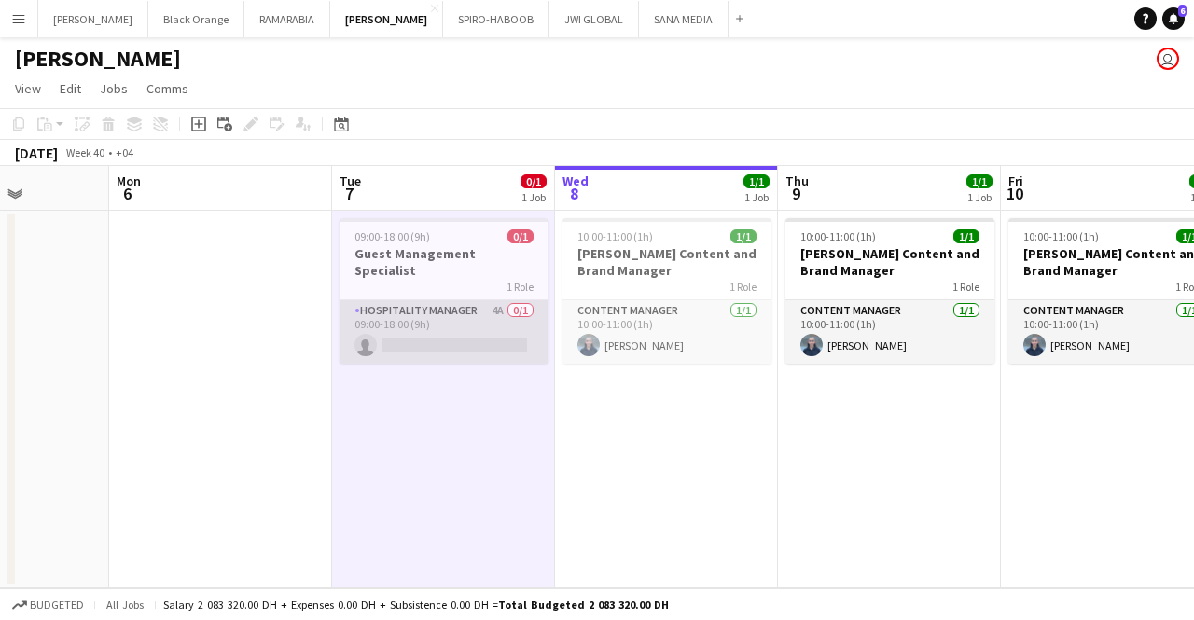
click at [380, 305] on app-card-role "Hospitality Manager 4A 0/1 09:00-18:00 (9h) single-neutral-actions" at bounding box center [443, 331] width 209 height 63
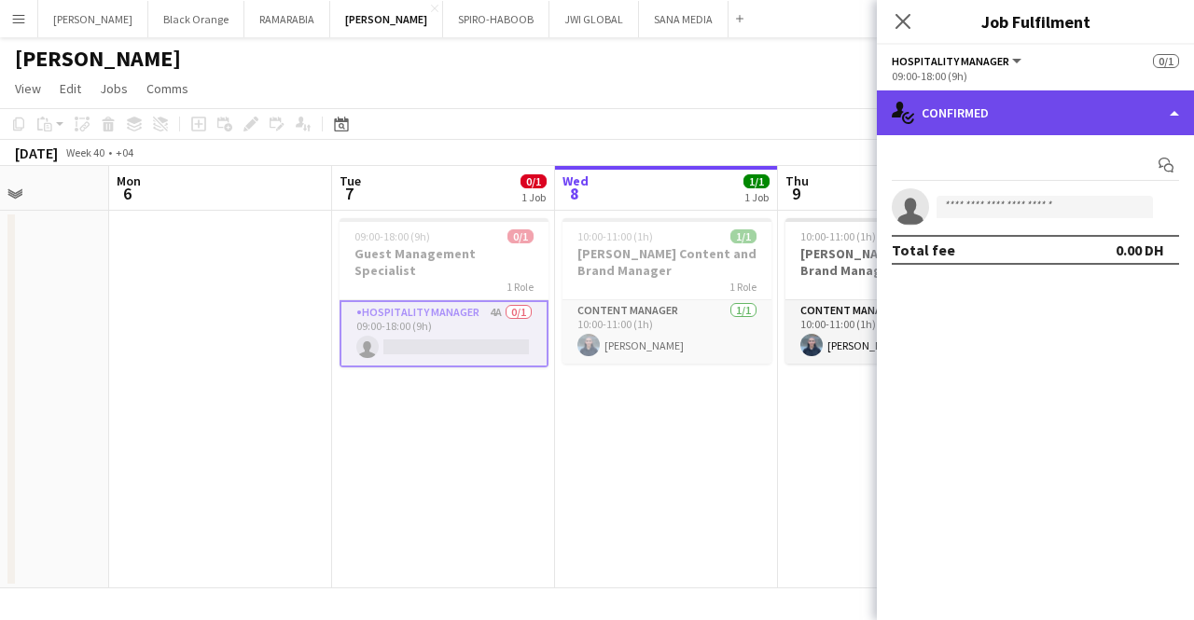
click at [959, 123] on div "single-neutral-actions-check-2 Confirmed" at bounding box center [1035, 112] width 317 height 45
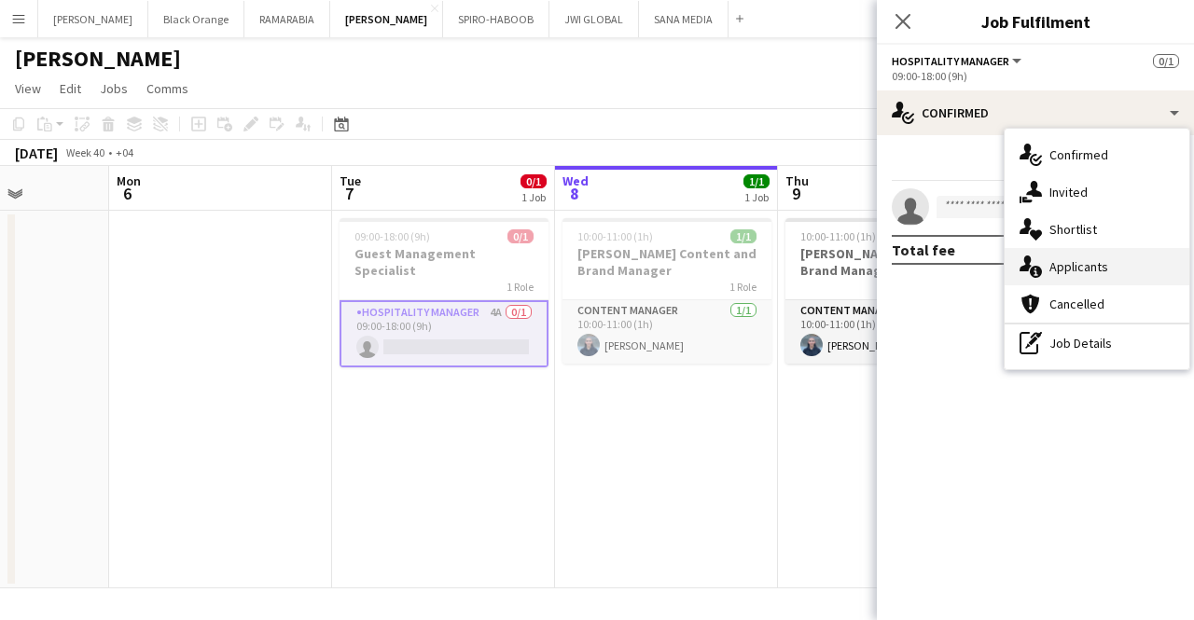
click at [1074, 259] on span "Applicants" at bounding box center [1078, 266] width 59 height 17
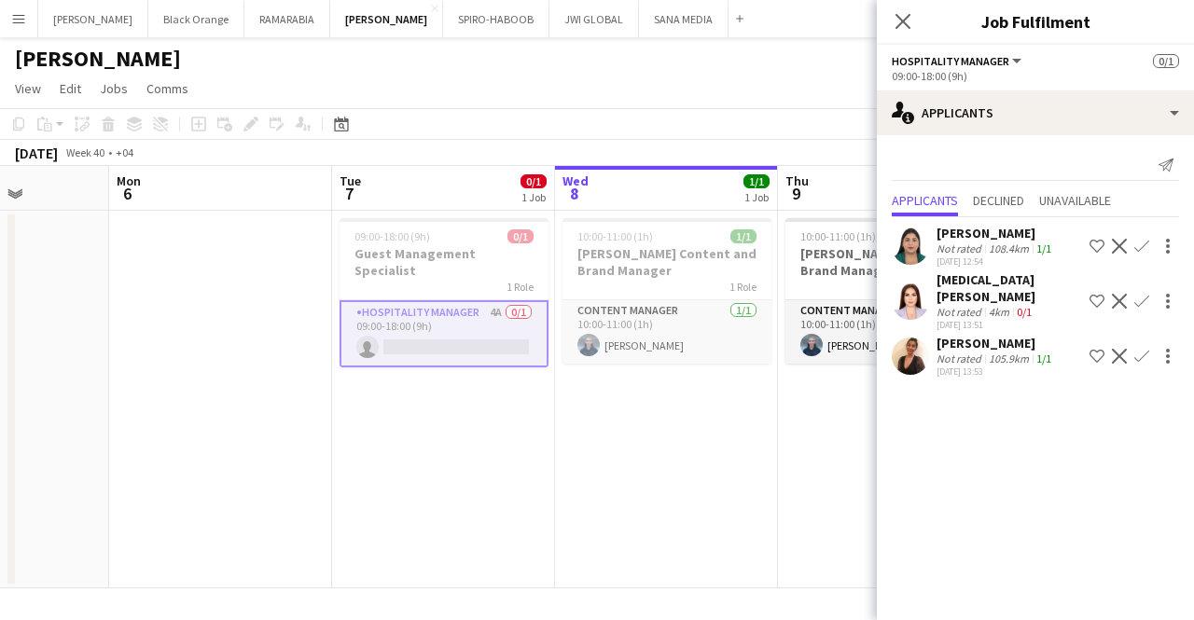
click at [969, 352] on div "Not rated" at bounding box center [960, 359] width 48 height 14
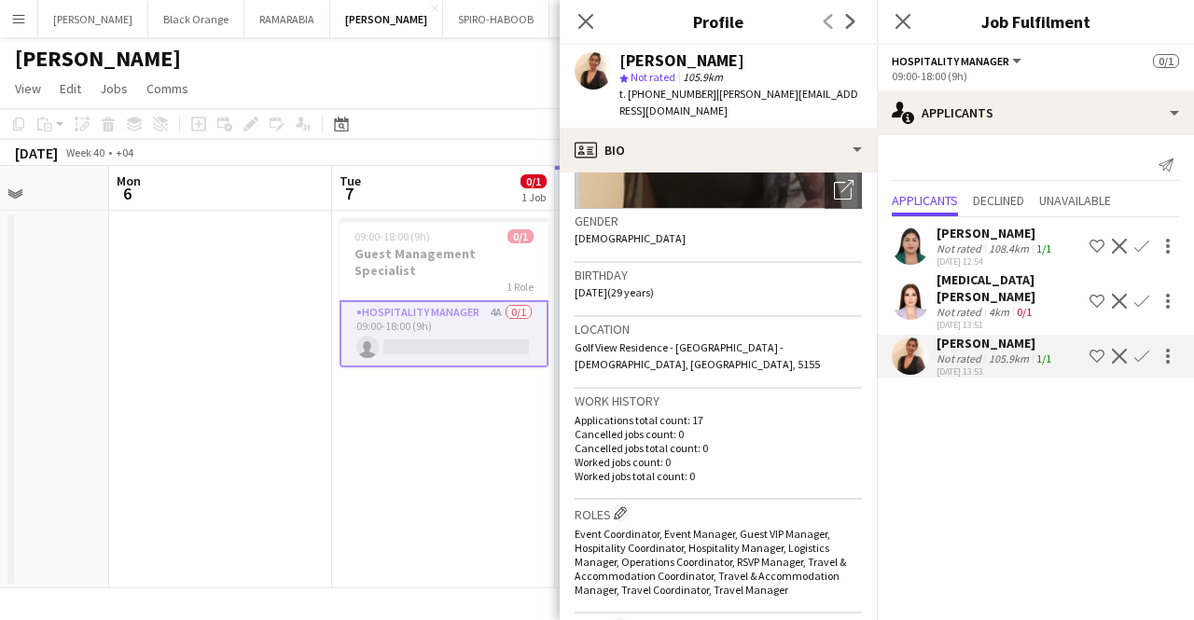
scroll to position [260, 0]
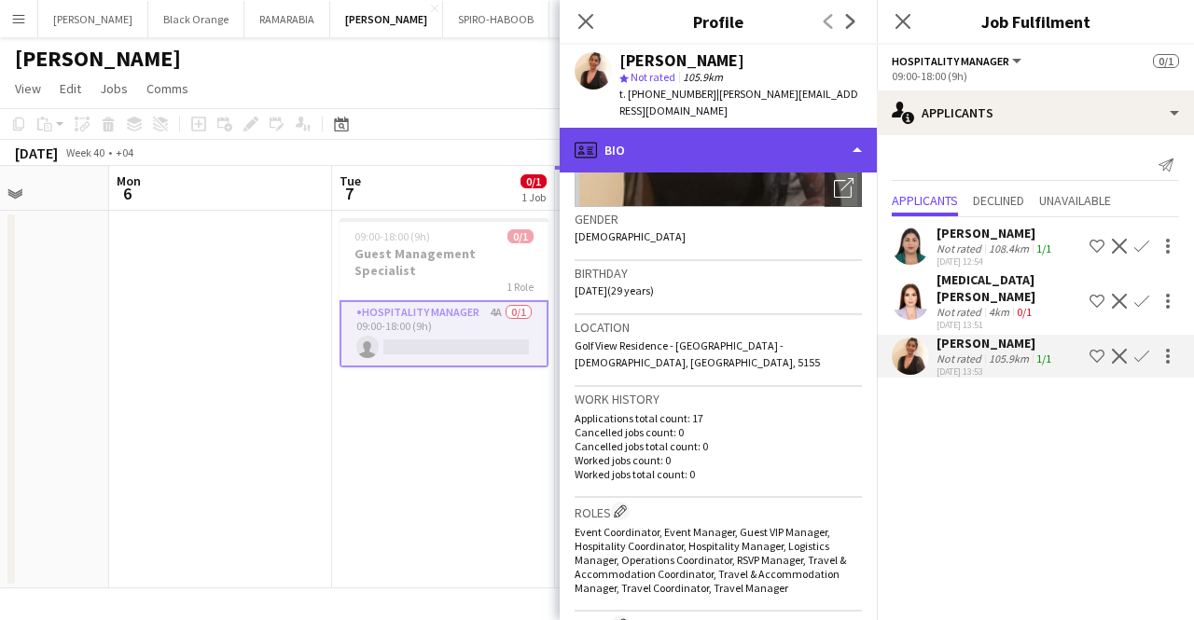
click at [707, 141] on div "profile Bio" at bounding box center [717, 150] width 317 height 45
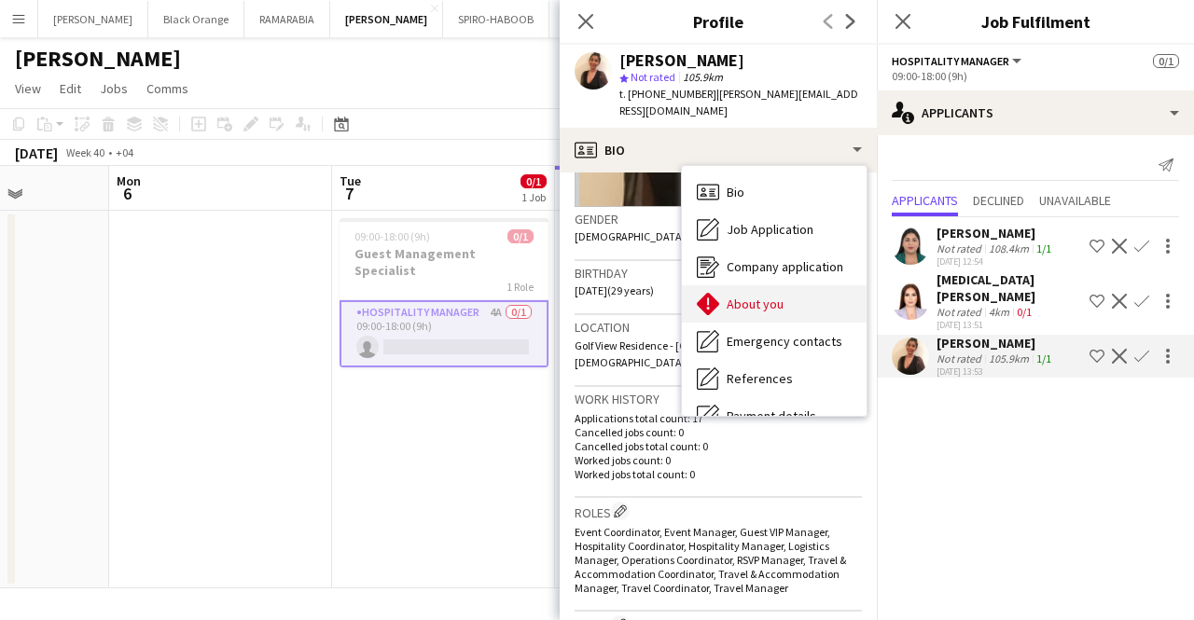
click at [773, 296] on span "About you" at bounding box center [754, 304] width 57 height 17
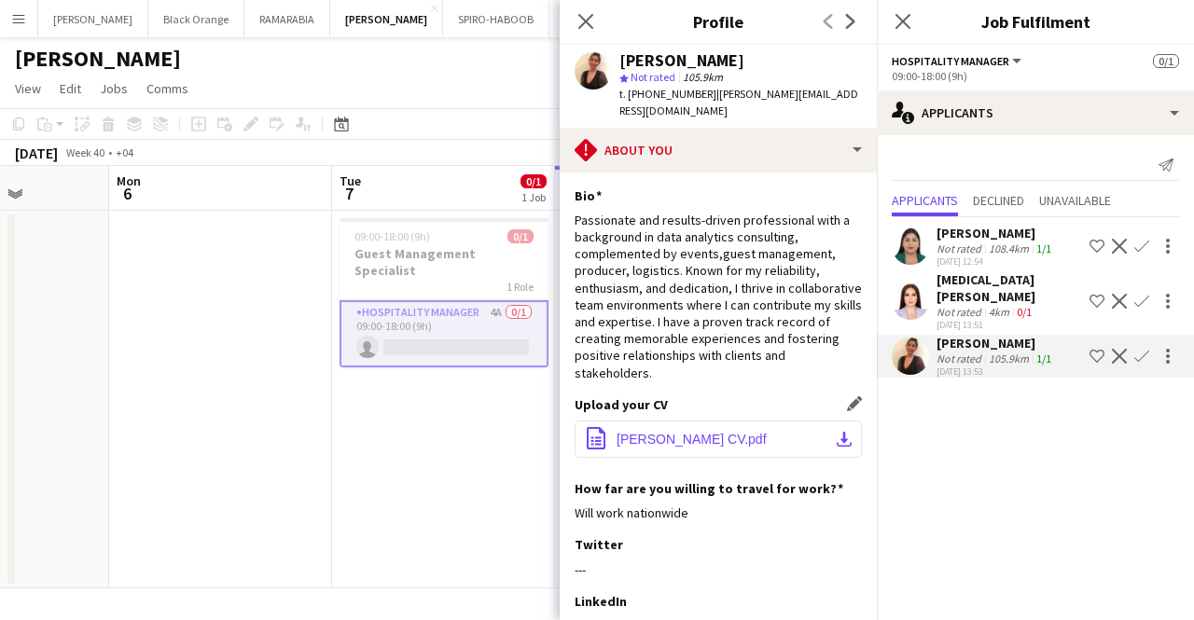
click at [711, 425] on button "office-file-sheet [PERSON_NAME] CV.pdf download-bottom" at bounding box center [717, 439] width 287 height 37
click at [955, 283] on div "[MEDICAL_DATA][PERSON_NAME]" at bounding box center [1008, 288] width 145 height 34
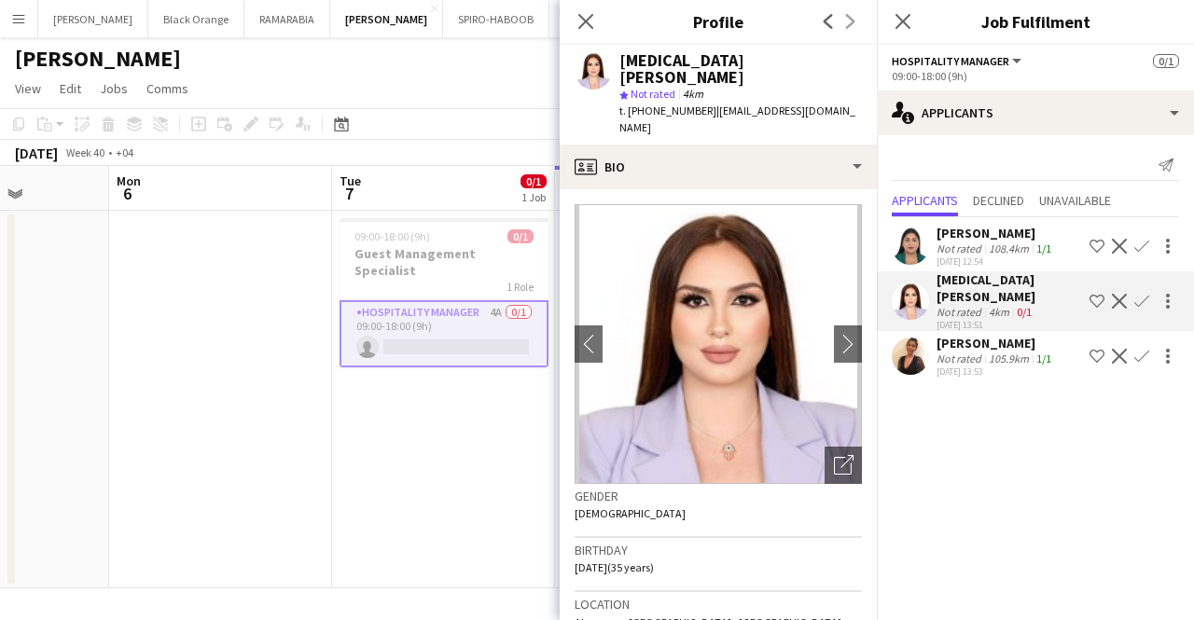
click at [955, 245] on div "Not rated" at bounding box center [960, 249] width 48 height 14
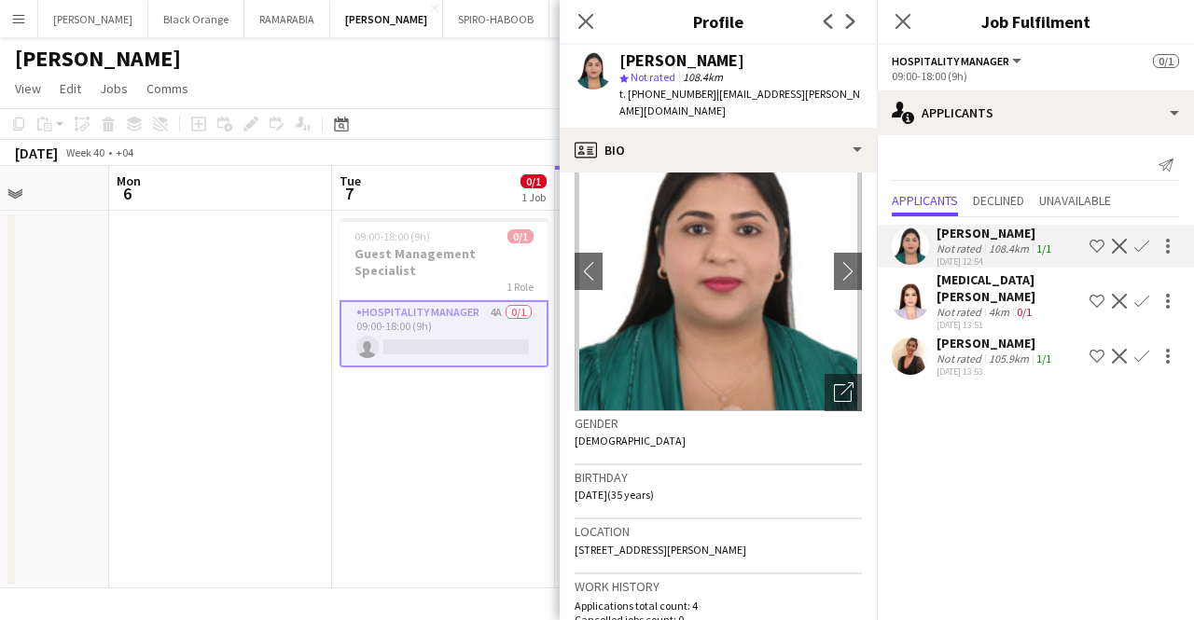
scroll to position [76, 0]
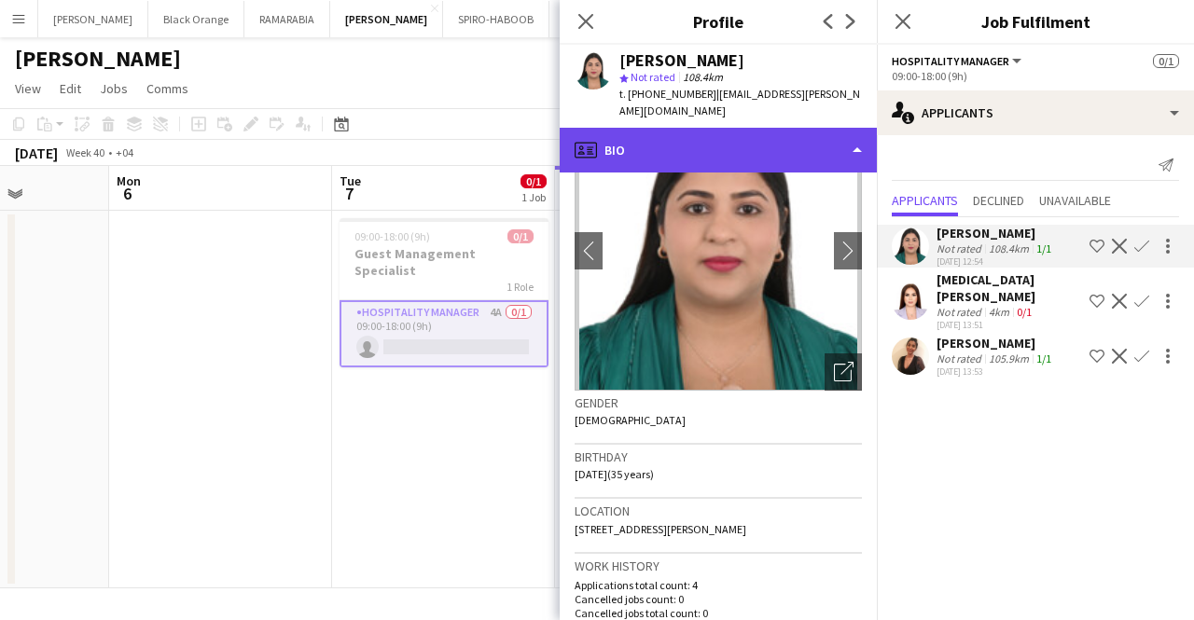
click at [675, 145] on div "profile Bio" at bounding box center [717, 150] width 317 height 45
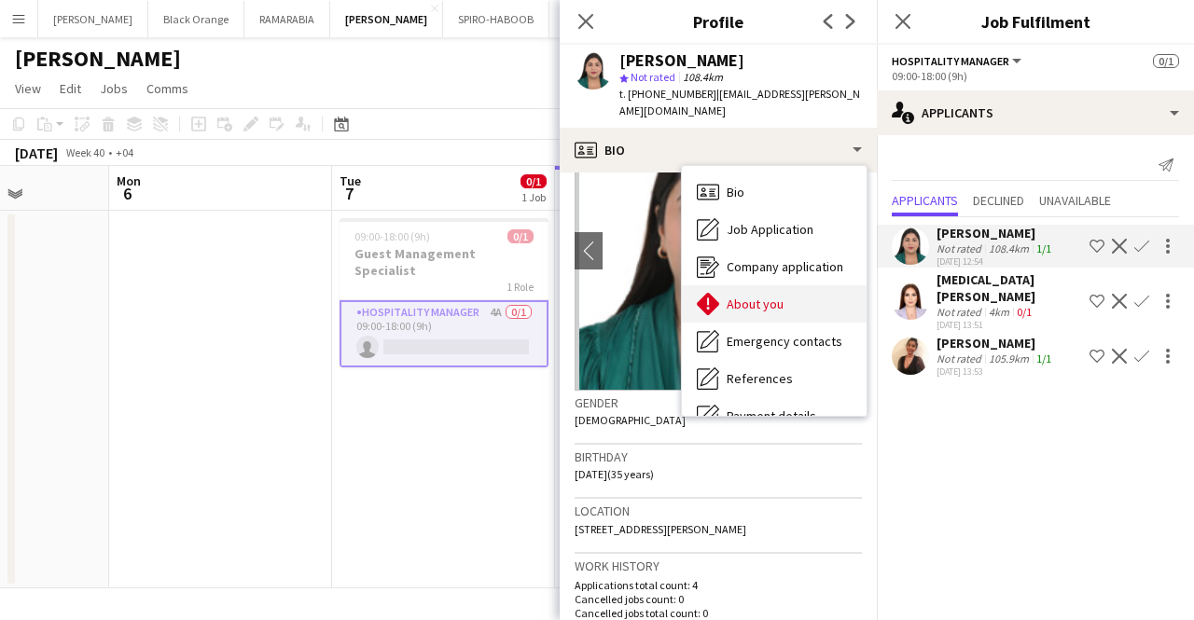
click at [800, 292] on div "About you About you" at bounding box center [774, 303] width 185 height 37
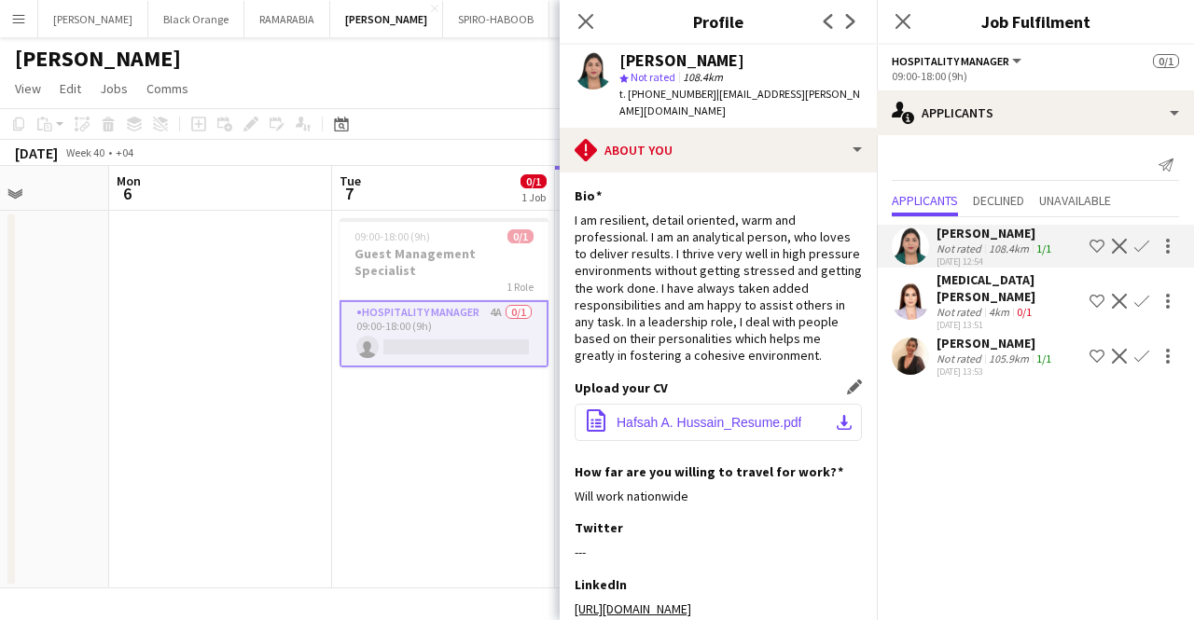
click at [662, 404] on button "office-file-sheet Hafsah A. Hussain_Resume.pdf download-bottom" at bounding box center [717, 422] width 287 height 37
click at [1007, 305] on div "4km" at bounding box center [999, 312] width 28 height 14
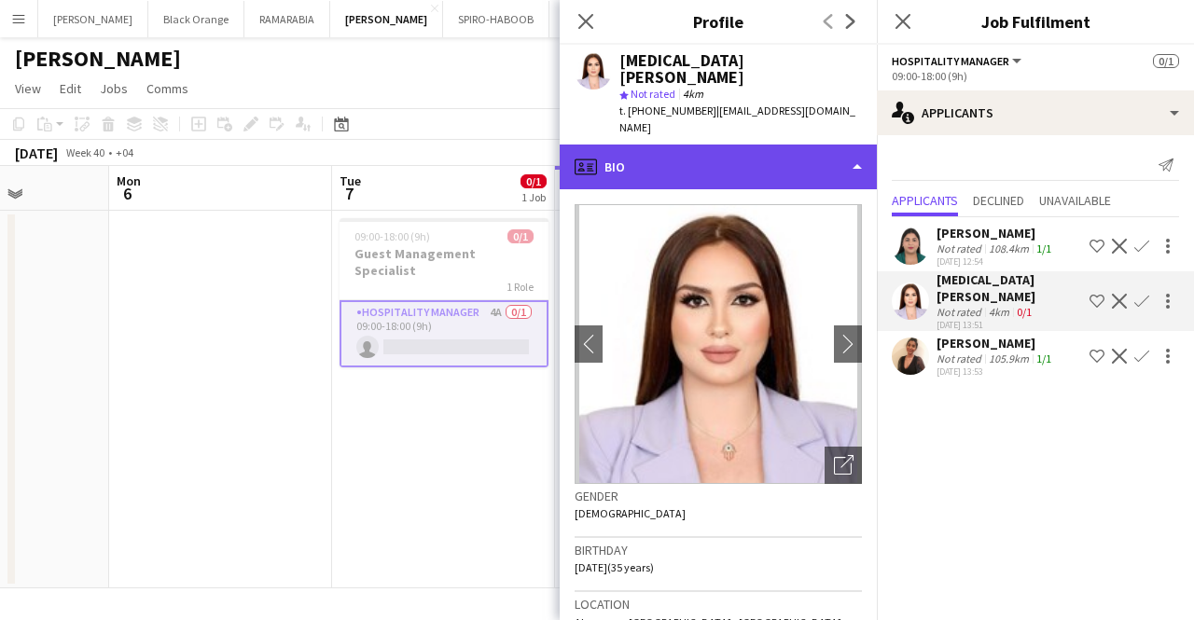
click at [714, 145] on div "profile Bio" at bounding box center [717, 167] width 317 height 45
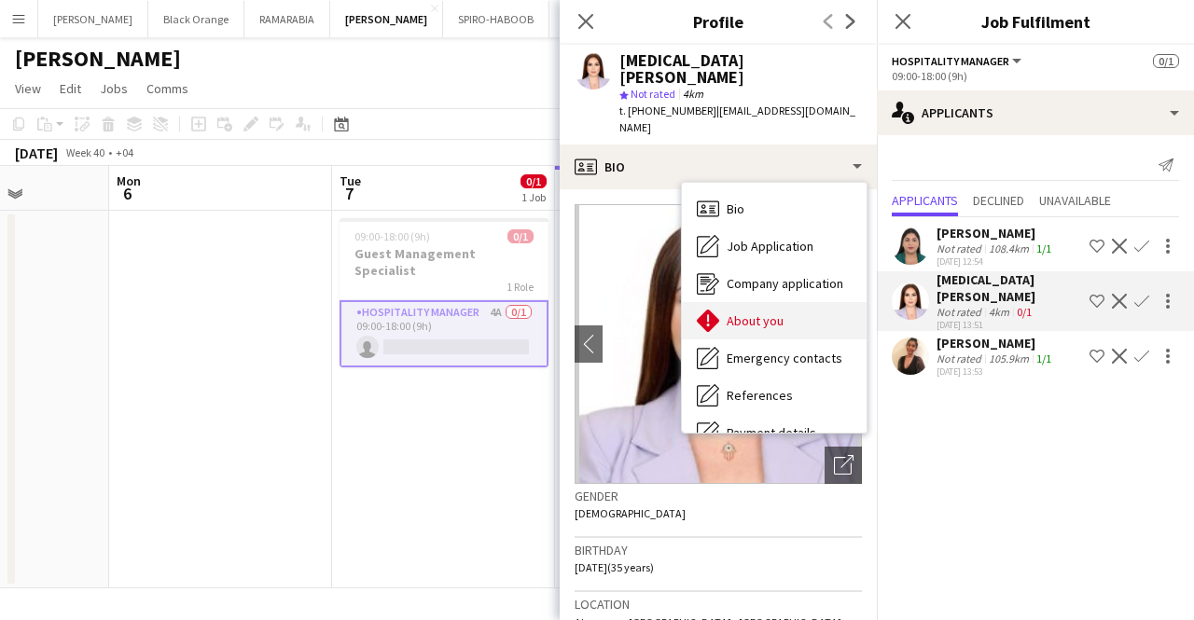
click at [752, 312] on span "About you" at bounding box center [754, 320] width 57 height 17
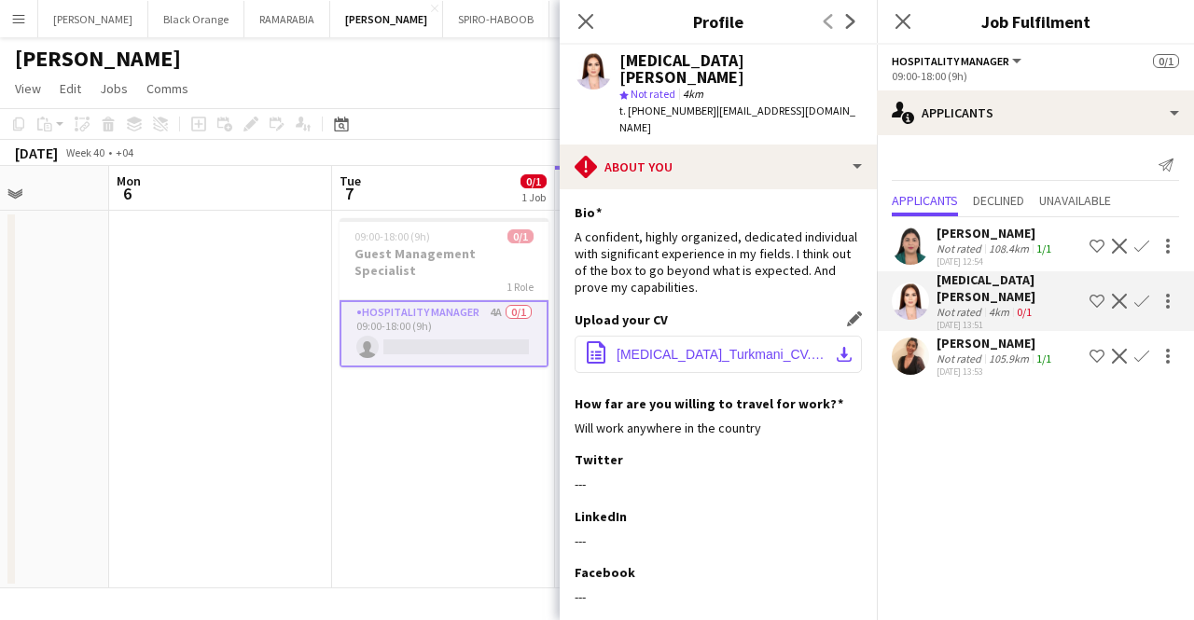
click at [703, 337] on button "office-file-sheet [MEDICAL_DATA]_Turkmani_CV.pdf download-bottom" at bounding box center [717, 354] width 287 height 37
click at [17, 26] on button "Menu" at bounding box center [18, 18] width 37 height 37
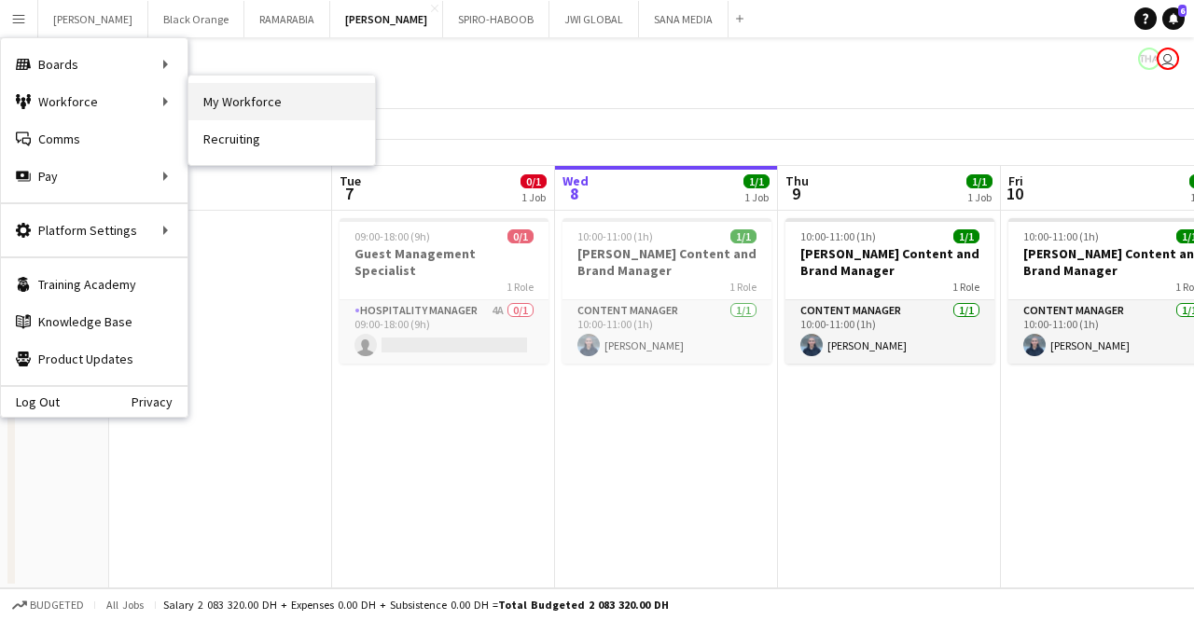
click at [248, 109] on link "My Workforce" at bounding box center [281, 101] width 186 height 37
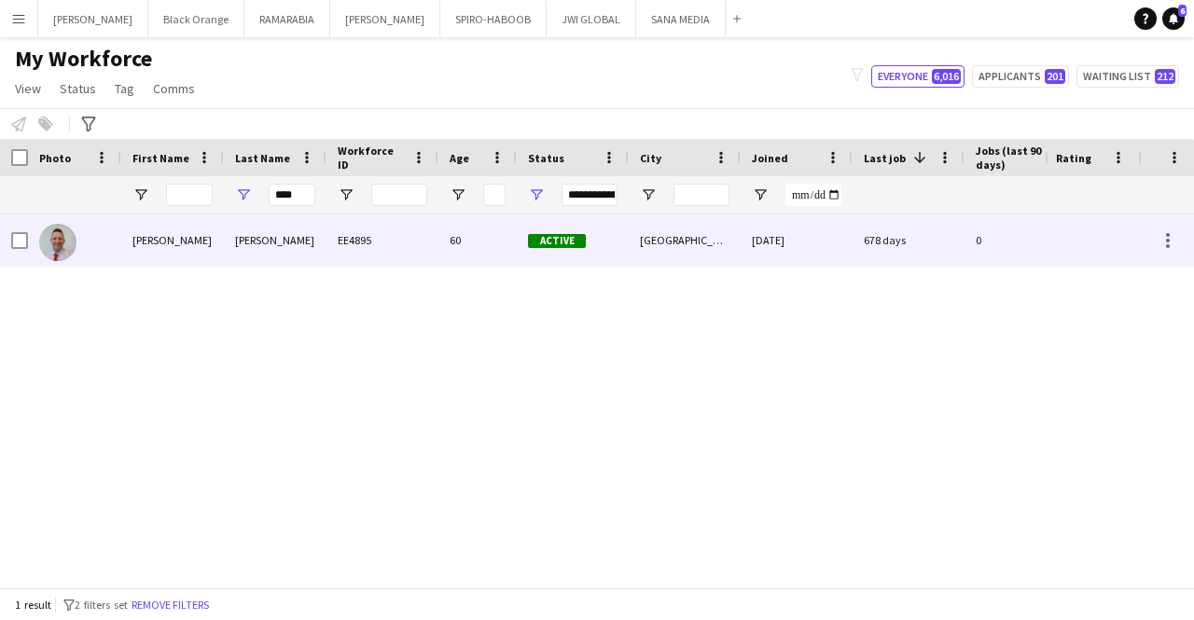
click at [304, 239] on div "[PERSON_NAME]" at bounding box center [275, 239] width 103 height 51
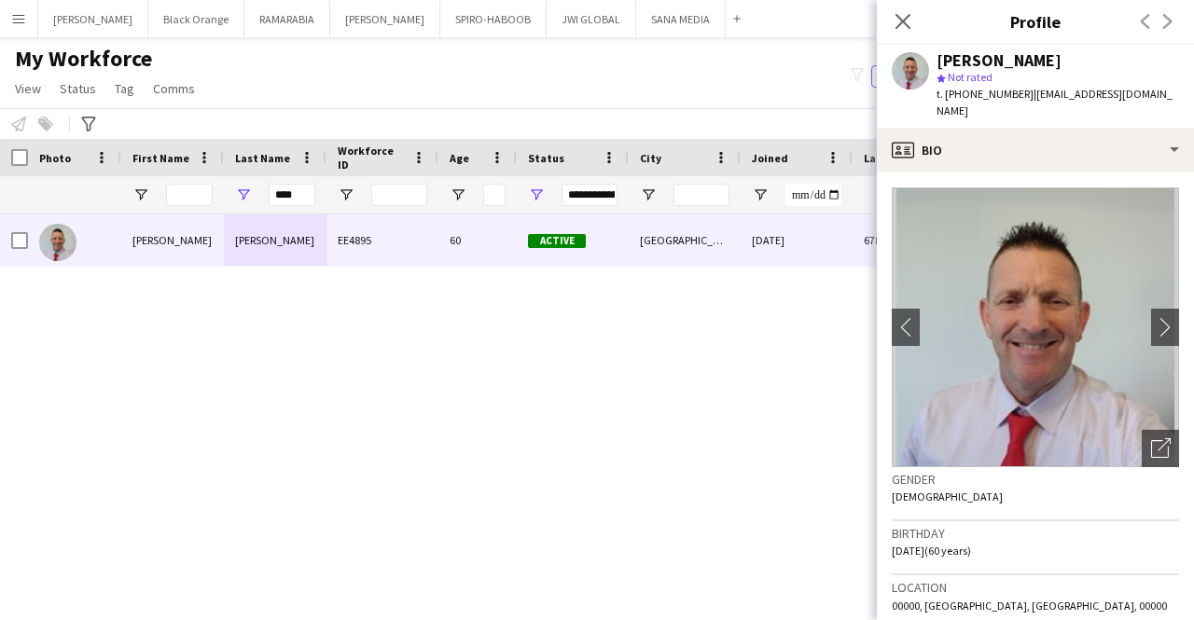
drag, startPoint x: 947, startPoint y: 92, endPoint x: 988, endPoint y: 102, distance: 42.1
click at [988, 102] on div "t. [PHONE_NUMBER] | [EMAIL_ADDRESS][DOMAIN_NAME]" at bounding box center [1057, 103] width 242 height 34
drag, startPoint x: 1015, startPoint y: 99, endPoint x: 951, endPoint y: 81, distance: 65.8
click at [951, 81] on div "[PERSON_NAME] star Not rated t. [PHONE_NUMBER] | [EMAIL_ADDRESS][DOMAIN_NAME]" at bounding box center [1057, 86] width 242 height 68
click at [1012, 90] on span "t. [PHONE_NUMBER]" at bounding box center [984, 94] width 97 height 14
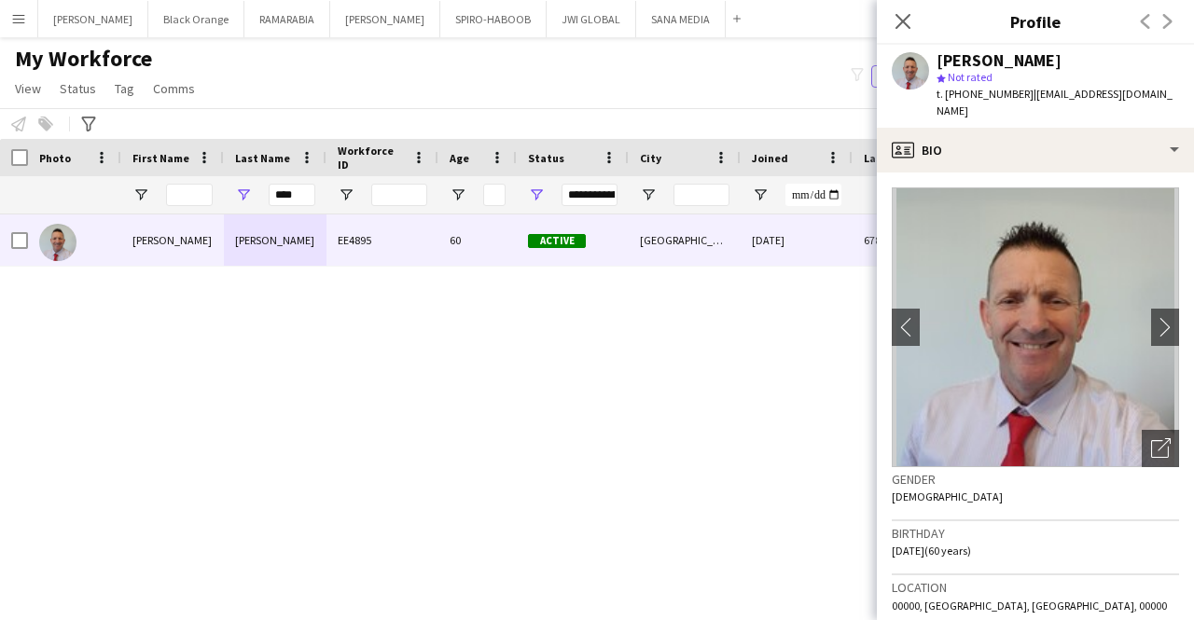
drag, startPoint x: 1014, startPoint y: 93, endPoint x: 933, endPoint y: 85, distance: 80.6
click at [933, 85] on div "[PERSON_NAME] star Not rated t. [PHONE_NUMBER] | [EMAIL_ADDRESS][DOMAIN_NAME]" at bounding box center [1035, 86] width 317 height 83
click at [1016, 94] on span "t. [PHONE_NUMBER]" at bounding box center [984, 94] width 97 height 14
drag, startPoint x: 1016, startPoint y: 94, endPoint x: 944, endPoint y: 97, distance: 72.8
click at [944, 97] on span "t. [PHONE_NUMBER]" at bounding box center [984, 94] width 97 height 14
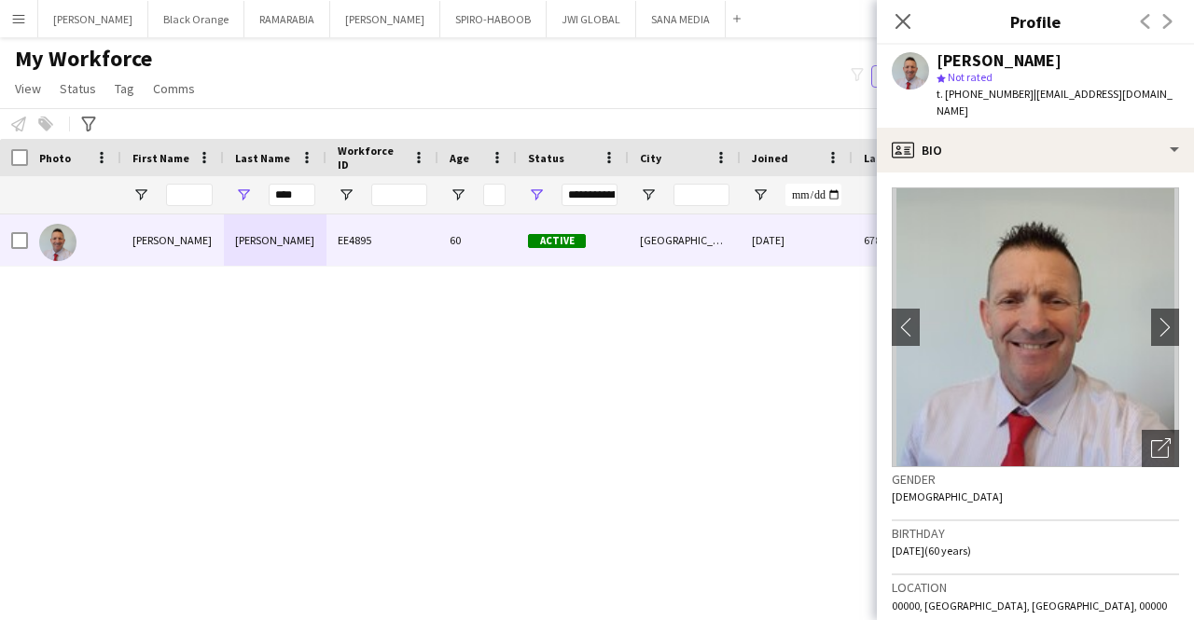
copy span "[PHONE_NUMBER]"
